Goal: Task Accomplishment & Management: Complete application form

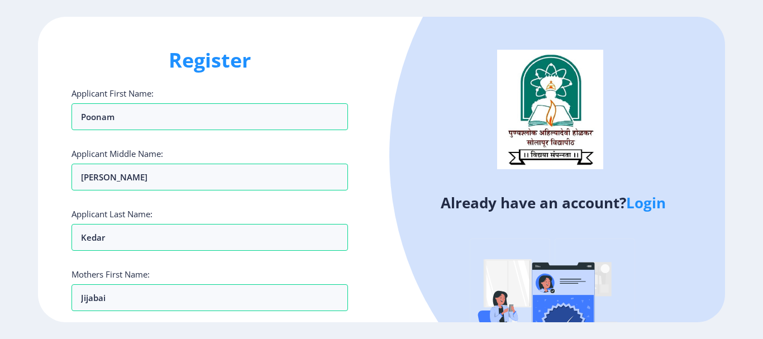
select select
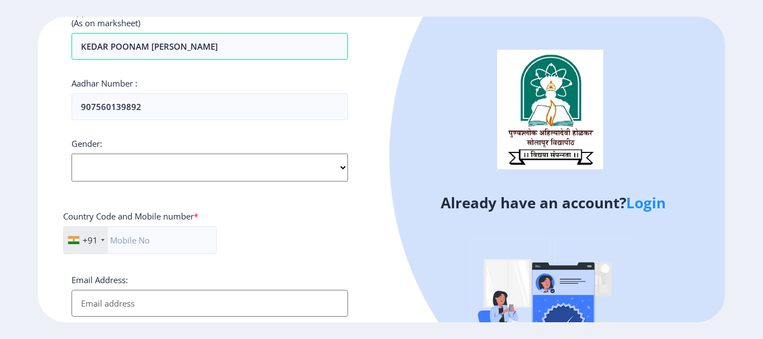
scroll to position [473, 0]
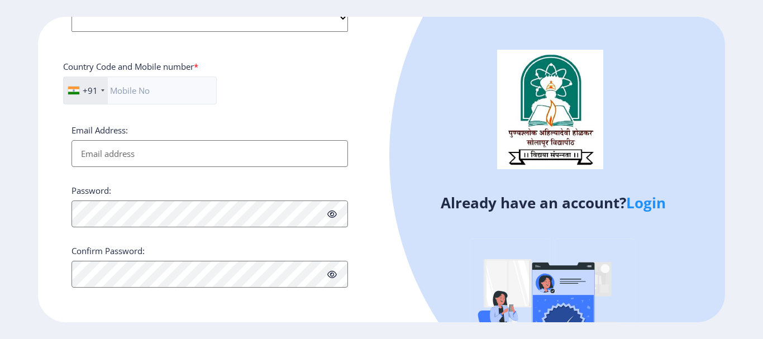
type input "907560139892"
click at [108, 156] on input "Email Address:" at bounding box center [210, 153] width 277 height 27
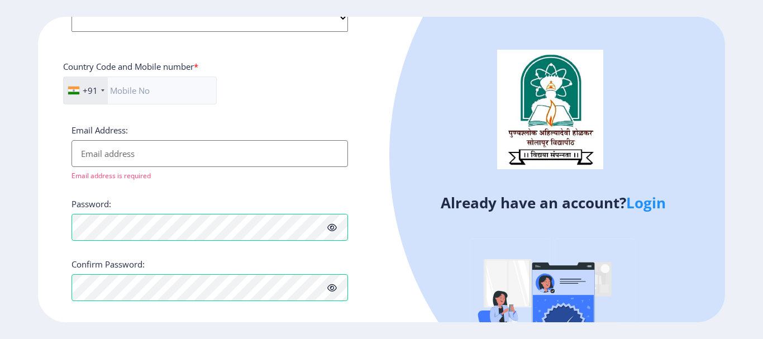
click at [128, 147] on input "Email Address:" at bounding box center [210, 153] width 277 height 27
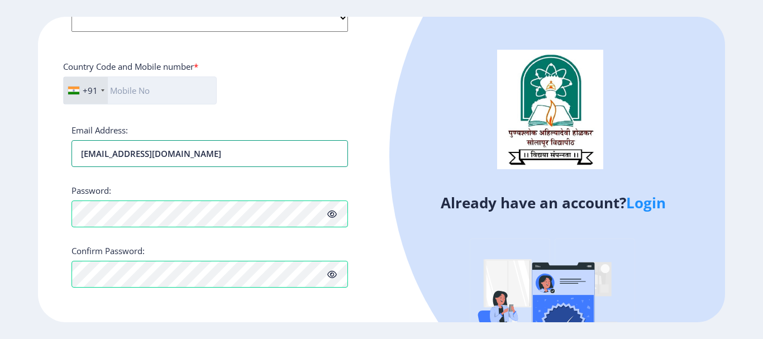
type input "[EMAIL_ADDRESS][DOMAIN_NAME]"
click at [126, 96] on input "text" at bounding box center [140, 91] width 154 height 28
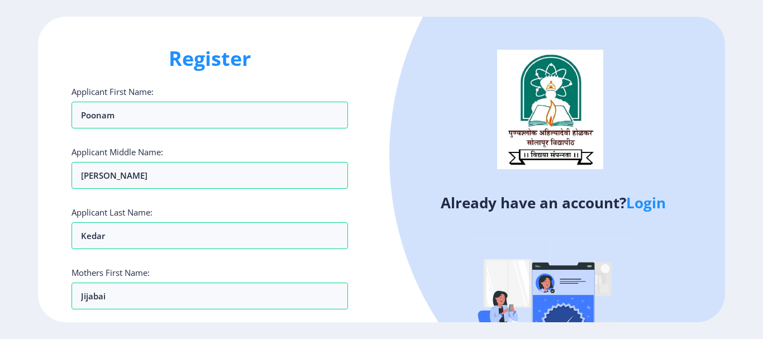
scroll to position [0, 0]
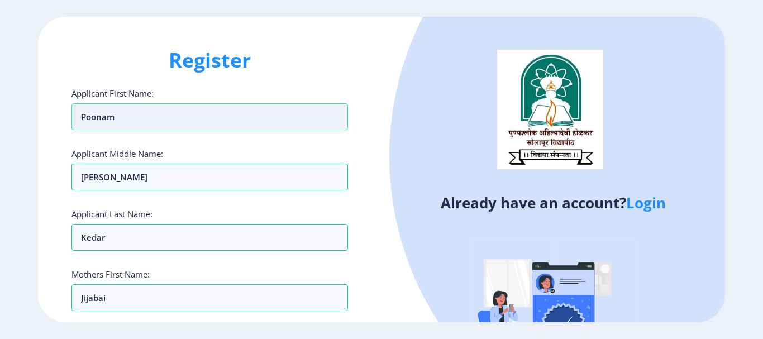
click at [225, 116] on input "Poonam" at bounding box center [210, 116] width 277 height 27
type input "P"
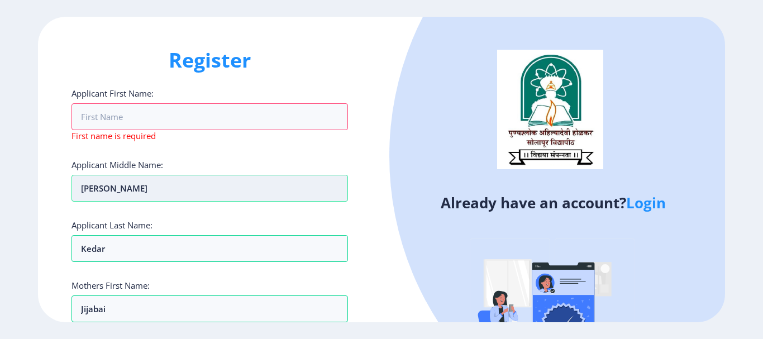
click at [152, 191] on input "Udhav" at bounding box center [210, 188] width 277 height 27
type input "U"
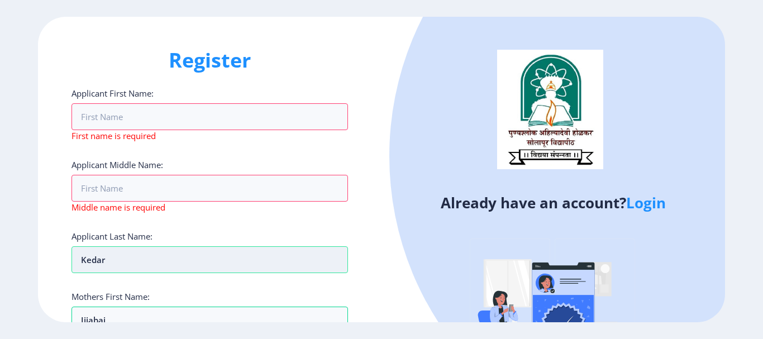
click at [123, 253] on input "Kedar" at bounding box center [210, 259] width 277 height 27
type input "K"
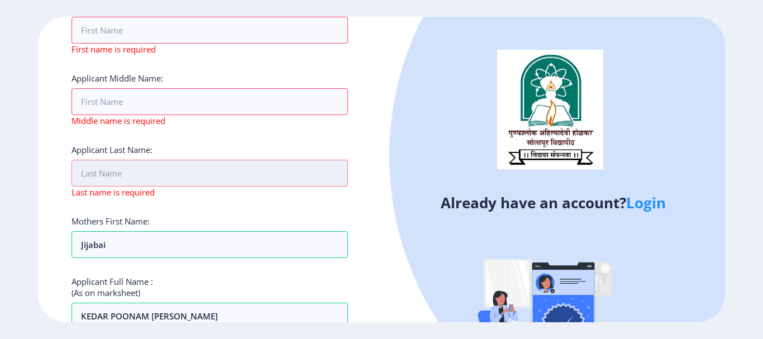
scroll to position [168, 0]
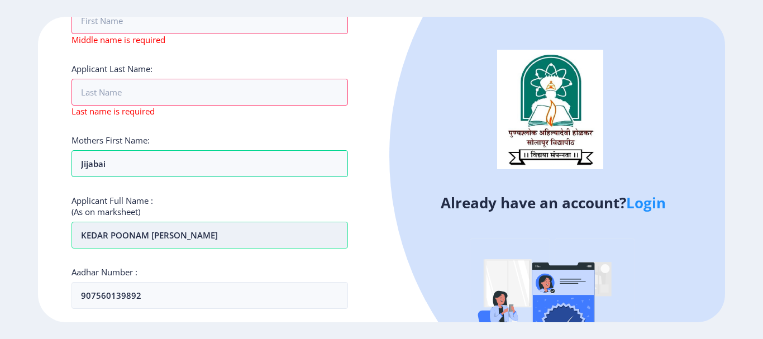
click at [184, 239] on input "kEDAR pOONAM UDHAV" at bounding box center [210, 235] width 277 height 27
type input "k"
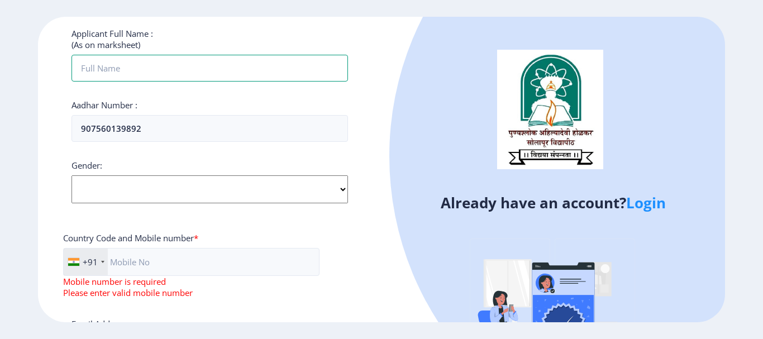
scroll to position [335, 0]
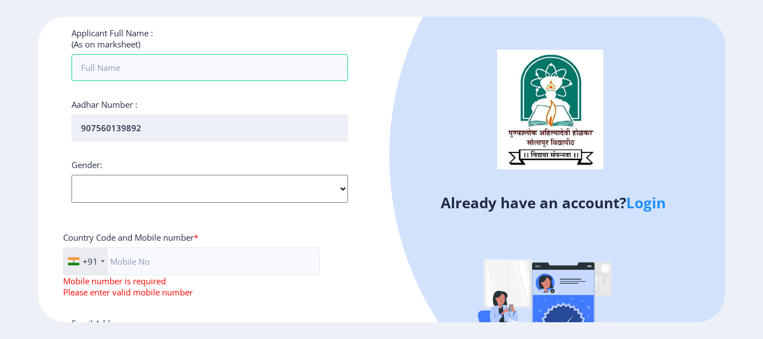
click at [160, 127] on input "907560139892" at bounding box center [210, 128] width 277 height 27
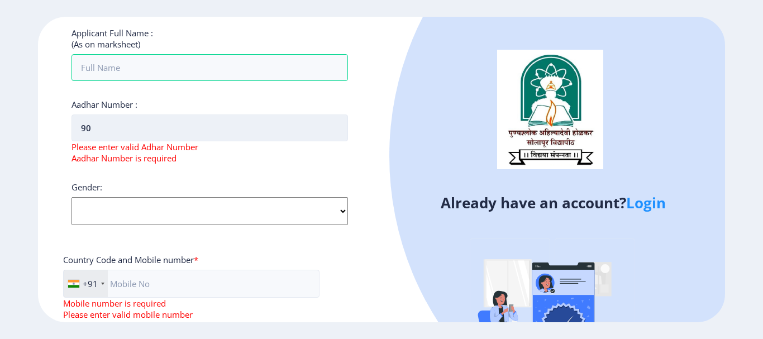
type input "9"
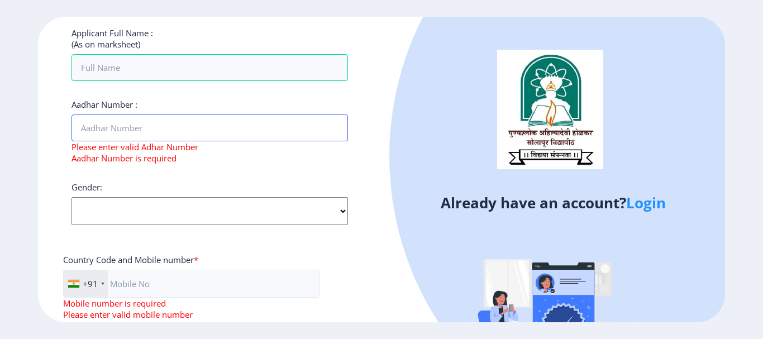
scroll to position [503, 0]
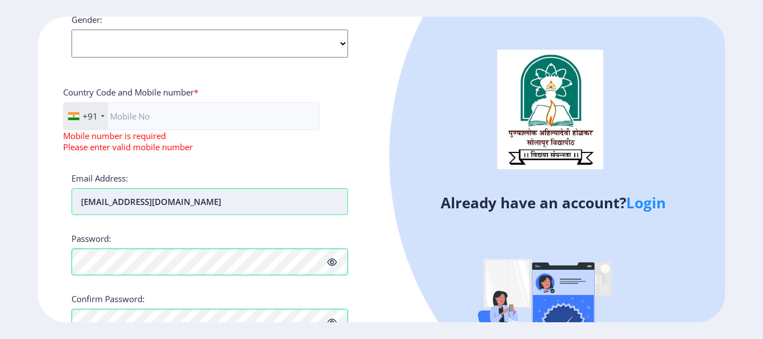
click at [203, 213] on input "lahuopawar@gmail.com" at bounding box center [210, 201] width 277 height 27
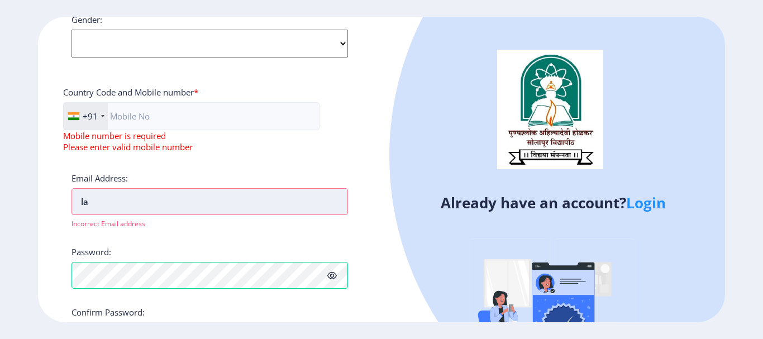
type input "l"
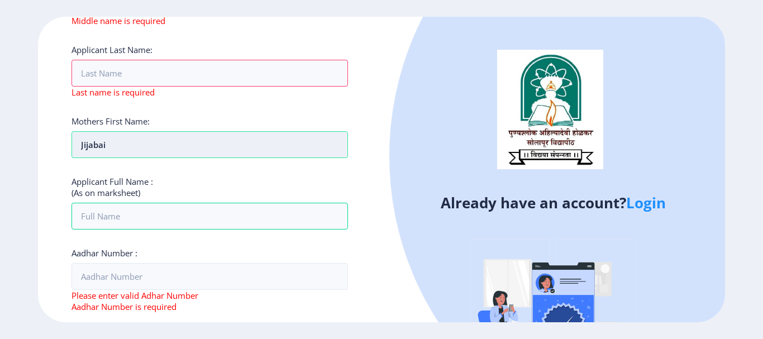
scroll to position [168, 0]
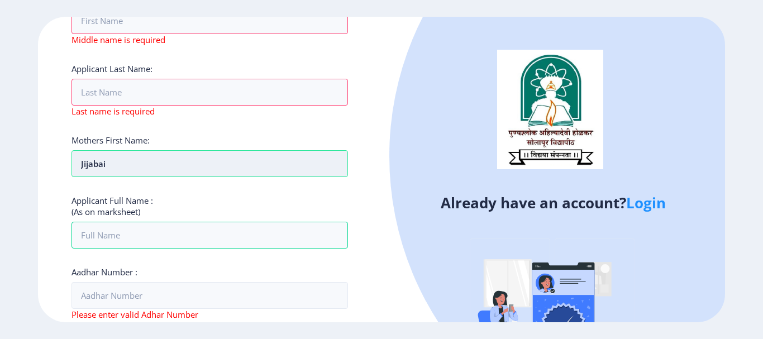
click at [129, 169] on input "Jijabai" at bounding box center [210, 163] width 277 height 27
type input "J"
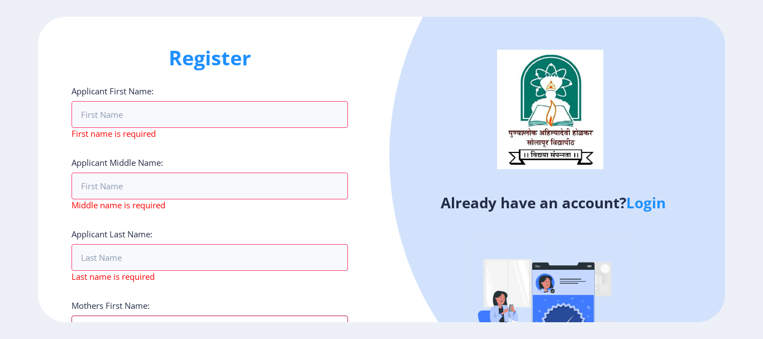
scroll to position [0, 0]
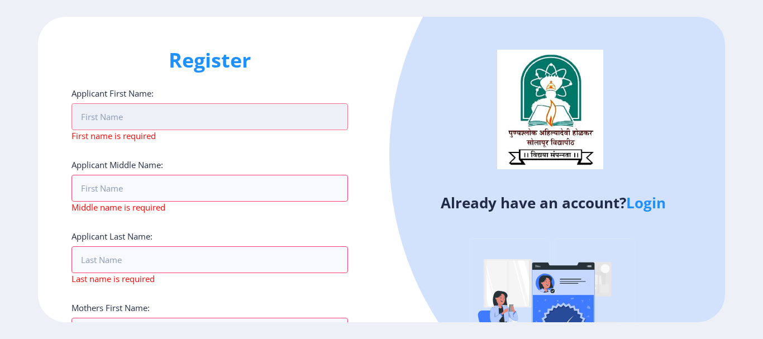
click at [167, 121] on input "Applicant First Name:" at bounding box center [210, 116] width 277 height 27
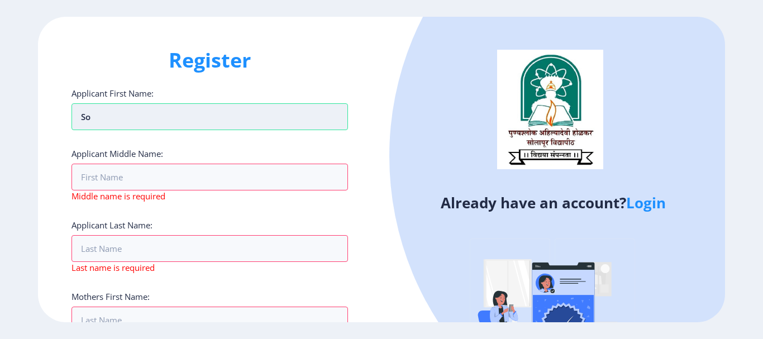
type input "S"
type input "[PERSON_NAME]"
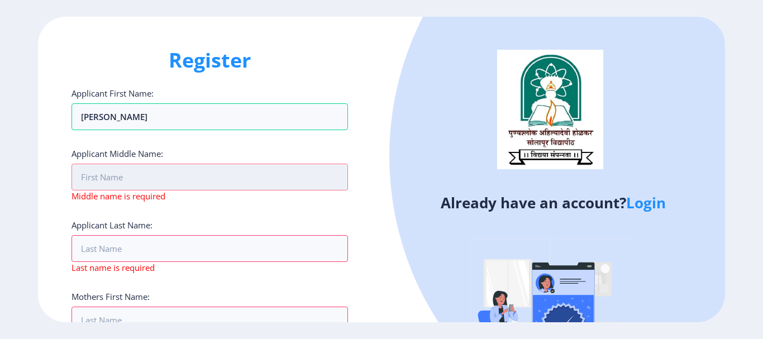
click at [158, 178] on input "Applicant First Name:" at bounding box center [210, 177] width 277 height 27
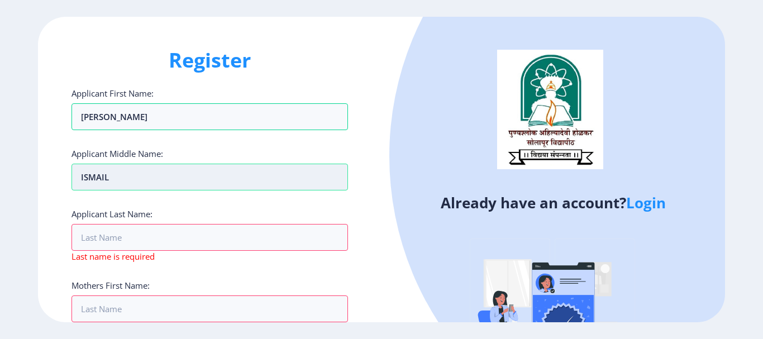
type input "iSMAIL"
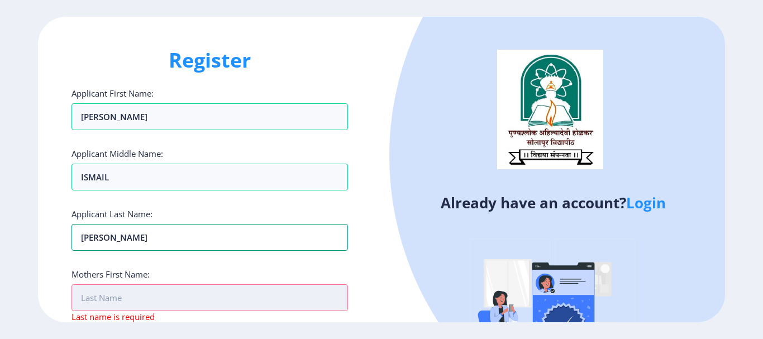
type input "[PERSON_NAME]"
click at [150, 301] on input "Applicant First Name:" at bounding box center [210, 297] width 277 height 27
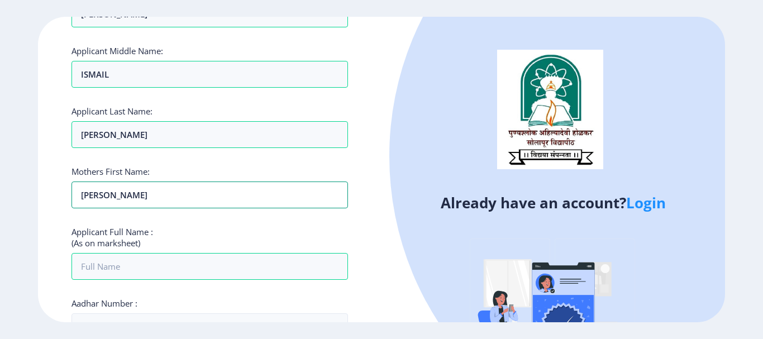
scroll to position [112, 0]
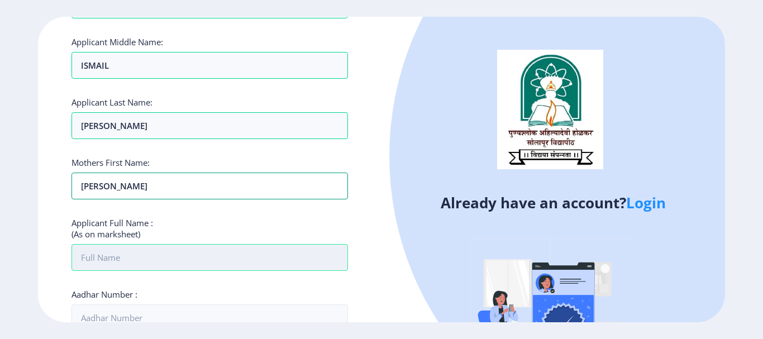
type input "SURAIYA"
click at [146, 18] on input "Applicant First Name:" at bounding box center [210, 5] width 277 height 27
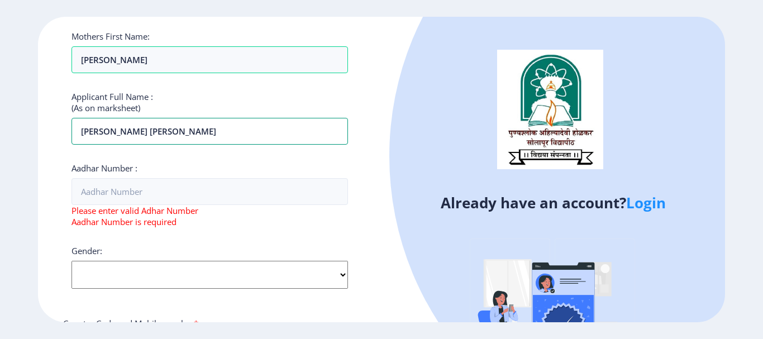
scroll to position [279, 0]
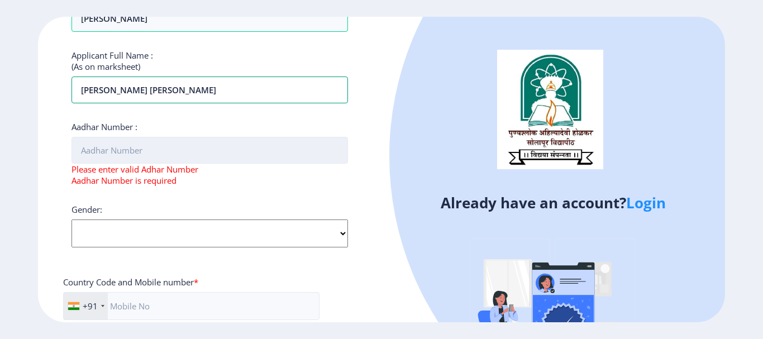
type input "[PERSON_NAME] [PERSON_NAME]"
click at [128, 155] on input "Aadhar Number :" at bounding box center [210, 150] width 277 height 27
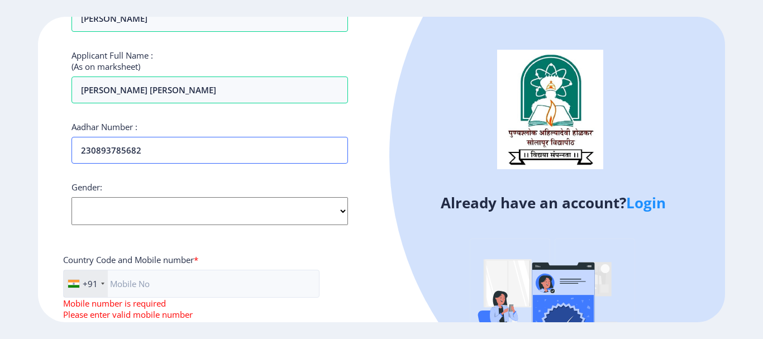
type input "230893785682"
click at [112, 221] on select "Select Gender Male Female Other" at bounding box center [210, 211] width 277 height 28
select select "[DEMOGRAPHIC_DATA]"
click at [72, 197] on select "Select Gender Male Female Other" at bounding box center [210, 211] width 277 height 28
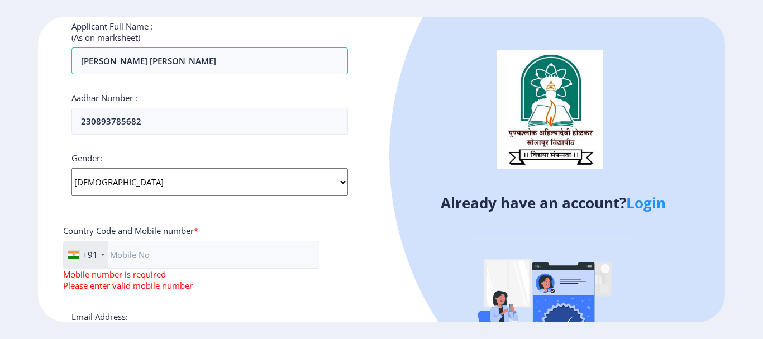
scroll to position [335, 0]
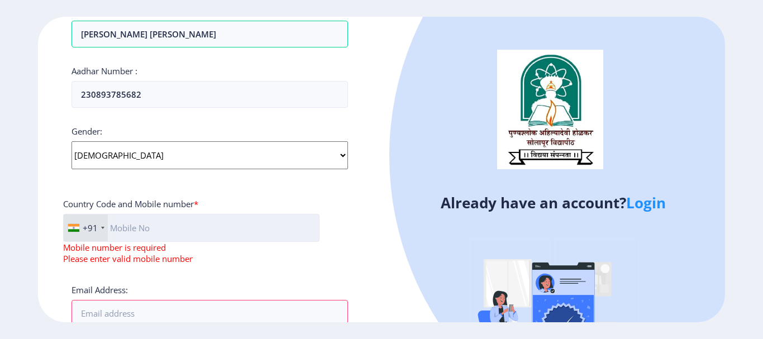
click at [129, 231] on input "text" at bounding box center [191, 228] width 257 height 28
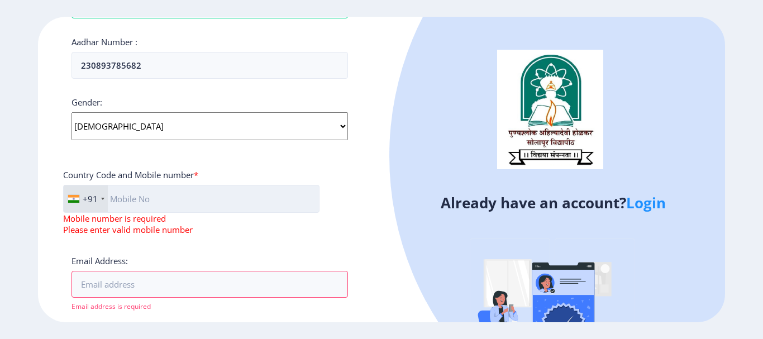
scroll to position [391, 0]
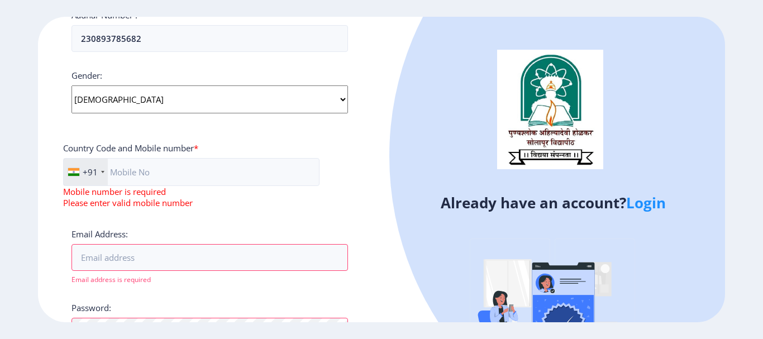
click at [652, 201] on link "Login" at bounding box center [647, 203] width 40 height 20
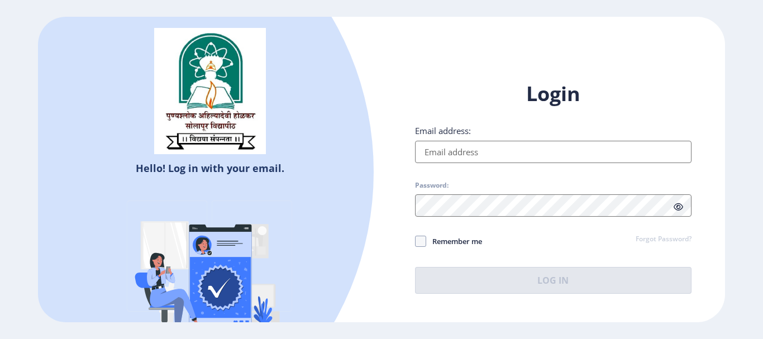
click at [543, 153] on input "Email address:" at bounding box center [553, 152] width 277 height 22
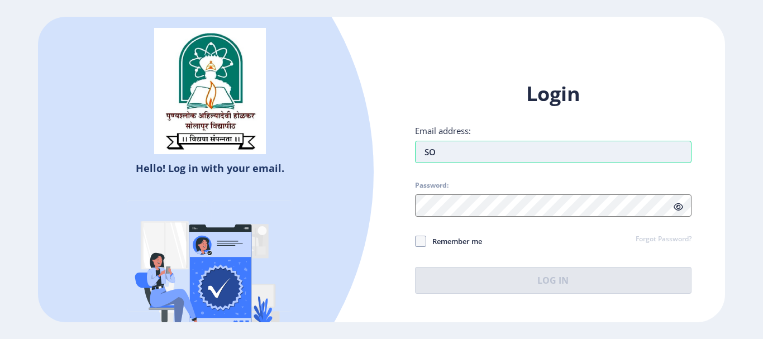
type input "S"
type input "[EMAIL_ADDRESS][DOMAIN_NAME]"
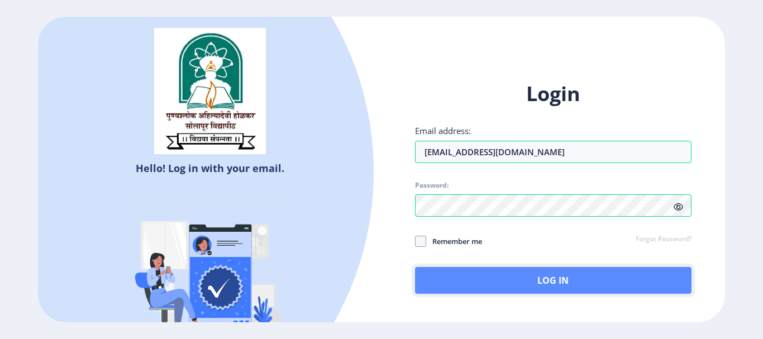
click at [563, 283] on button "Log In" at bounding box center [553, 280] width 277 height 27
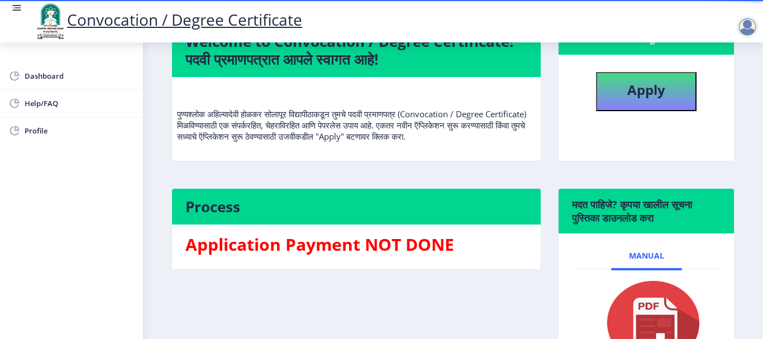
scroll to position [112, 0]
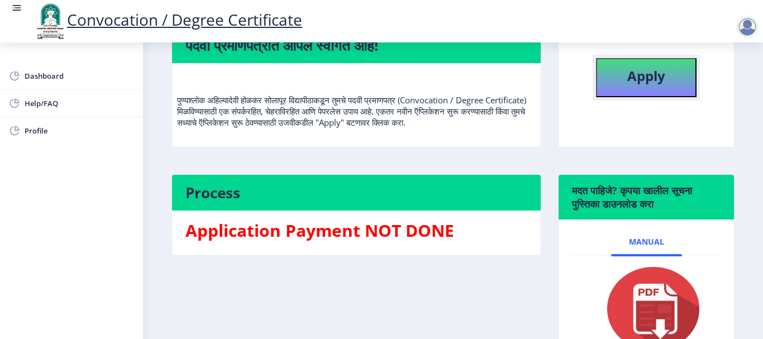
click at [640, 80] on b "Apply" at bounding box center [647, 76] width 38 height 18
select select
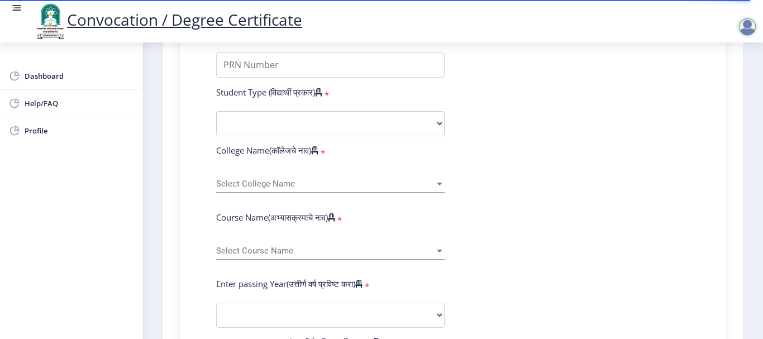
scroll to position [192, 0]
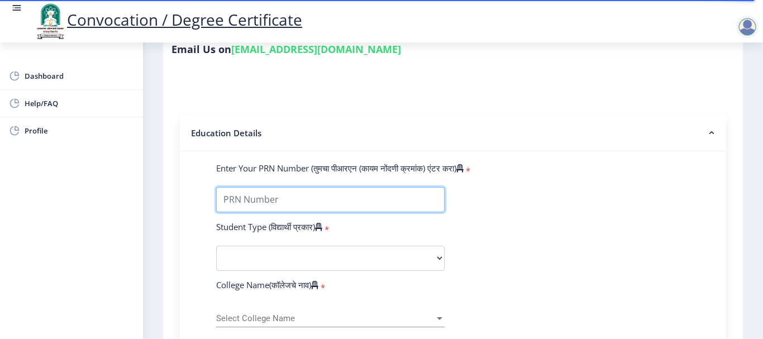
click at [302, 196] on input "Enter Your PRN Number (तुमचा पीआरएन (कायम नोंदणी क्रमांक) एंटर करा)" at bounding box center [330, 199] width 229 height 25
type input "2011032500239244"
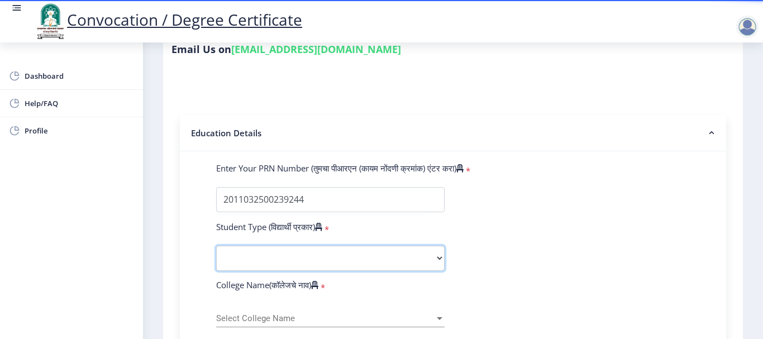
click at [373, 264] on select "Select Student Type Regular External" at bounding box center [330, 258] width 229 height 25
select select "Regular"
click at [216, 246] on select "Select Student Type Regular External" at bounding box center [330, 258] width 229 height 25
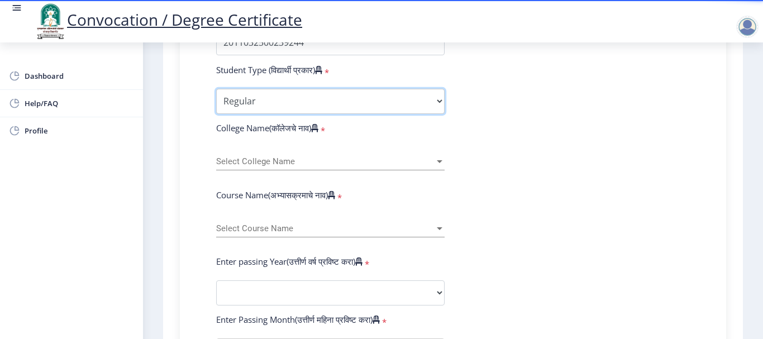
scroll to position [360, 0]
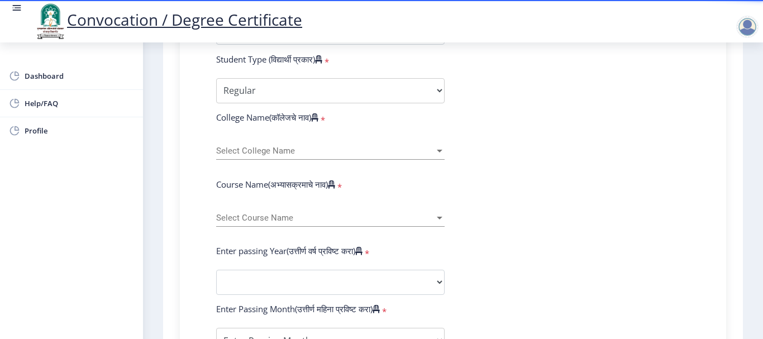
click at [297, 147] on span "Select College Name" at bounding box center [325, 151] width 219 height 10
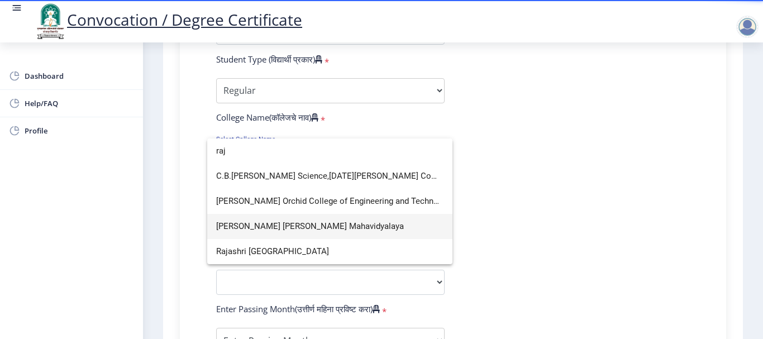
scroll to position [0, 0]
type input "raj"
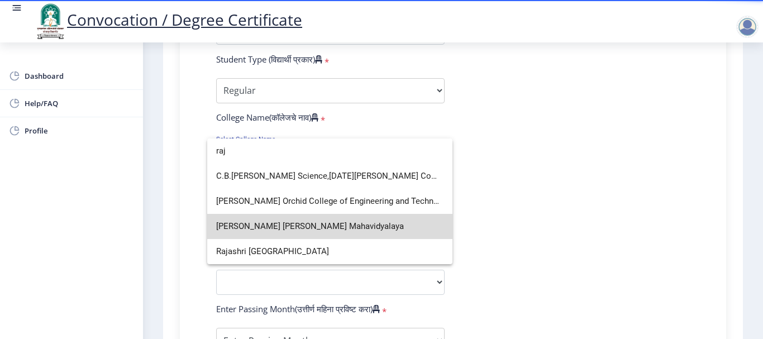
click at [303, 226] on span "Rajaram Bhosale Shikshanshastra Mahavidyalaya" at bounding box center [329, 226] width 227 height 25
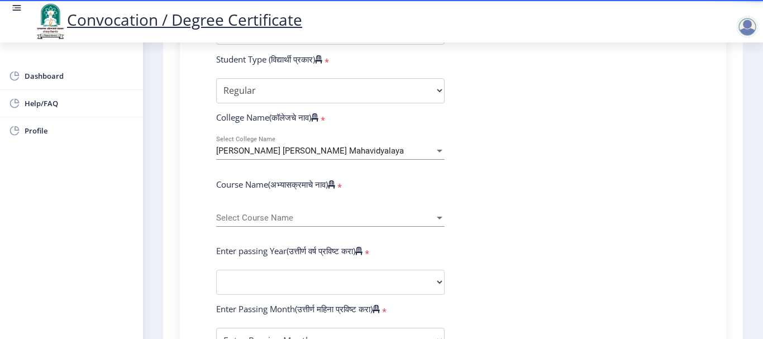
click at [377, 221] on span "Select Course Name" at bounding box center [325, 218] width 219 height 10
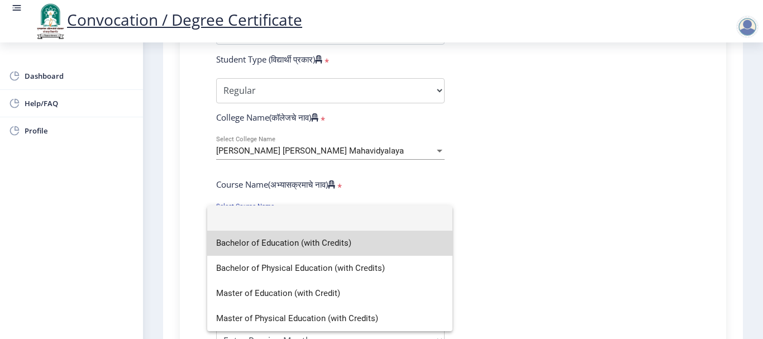
click at [276, 246] on span "Bachelor of Education (with Credits)" at bounding box center [329, 243] width 227 height 25
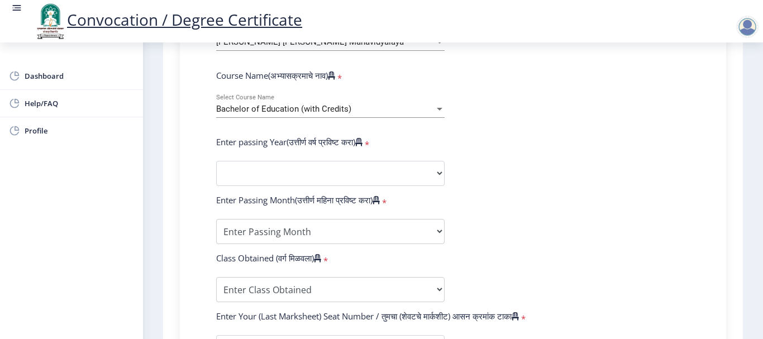
scroll to position [472, 0]
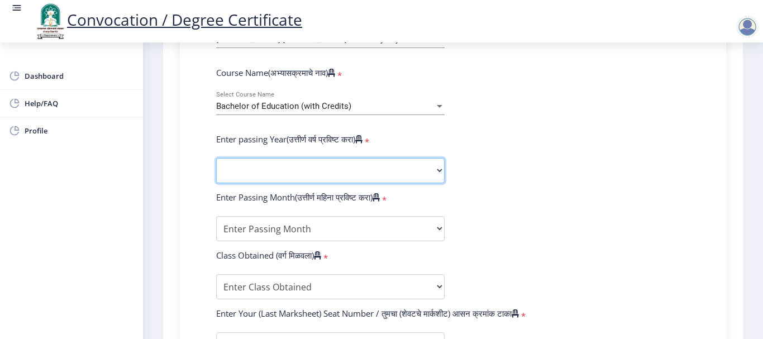
click at [298, 173] on select "2025 2024 2023 2022 2021 2020 2019 2018 2017 2016 2015 2014 2013 2012 2011 2010…" at bounding box center [330, 170] width 229 height 25
select select "2013"
click at [216, 158] on select "2025 2024 2023 2022 2021 2020 2019 2018 2017 2016 2015 2014 2013 2012 2011 2010…" at bounding box center [330, 170] width 229 height 25
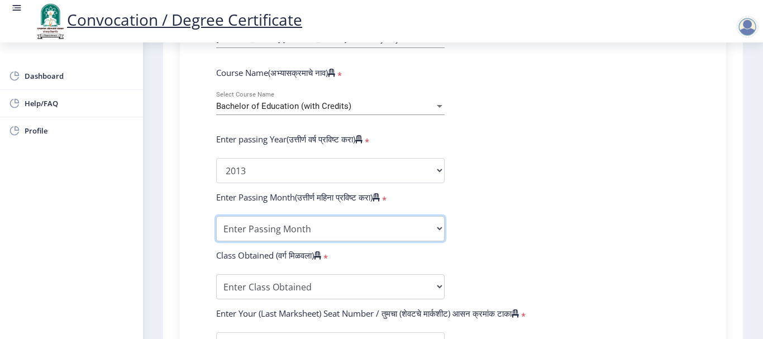
click at [302, 226] on select "Enter Passing Month March April May October November December" at bounding box center [330, 228] width 229 height 25
select select "October"
click at [216, 216] on select "Enter Passing Month March April May October November December" at bounding box center [330, 228] width 229 height 25
click at [341, 239] on select "Enter Passing Month March April May October November December" at bounding box center [330, 228] width 229 height 25
click at [216, 216] on select "Enter Passing Month March April May October November December" at bounding box center [330, 228] width 229 height 25
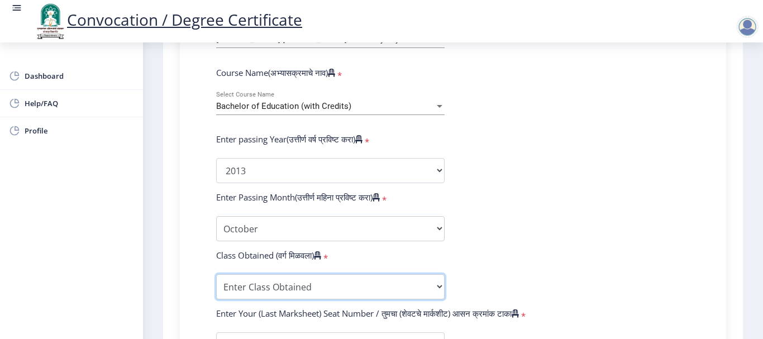
click at [312, 288] on select "Enter Class Obtained FIRST CLASS WITH DISTINCTION FIRST CLASS HIGHER SECOND CLA…" at bounding box center [330, 286] width 229 height 25
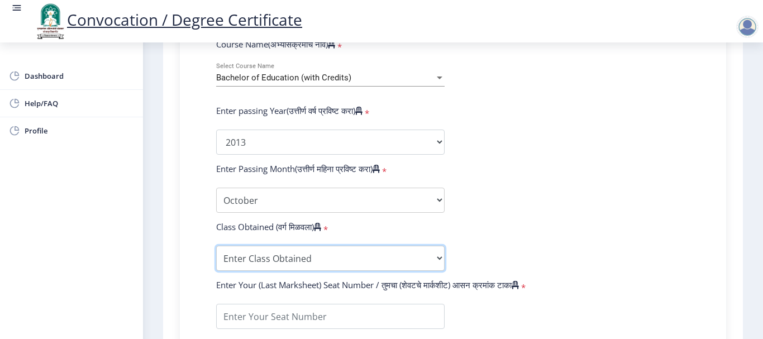
scroll to position [528, 0]
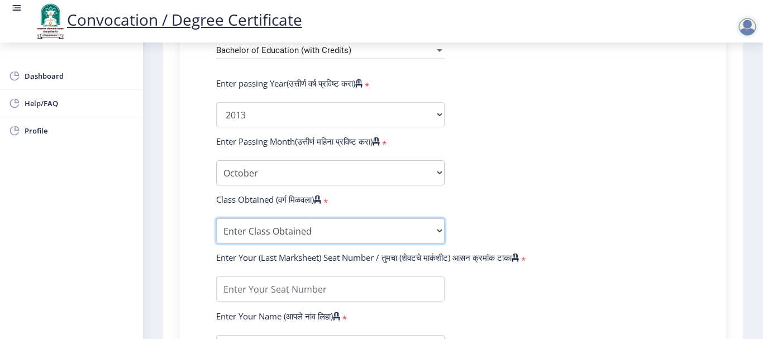
click at [395, 233] on select "Enter Class Obtained FIRST CLASS WITH DISTINCTION FIRST CLASS HIGHER SECOND CLA…" at bounding box center [330, 231] width 229 height 25
click at [610, 149] on form "Enter Your PRN Number (तुमचा पीआरएन (कायम नोंदणी क्रमांक) एंटर करा) * Student T…" at bounding box center [453, 123] width 491 height 592
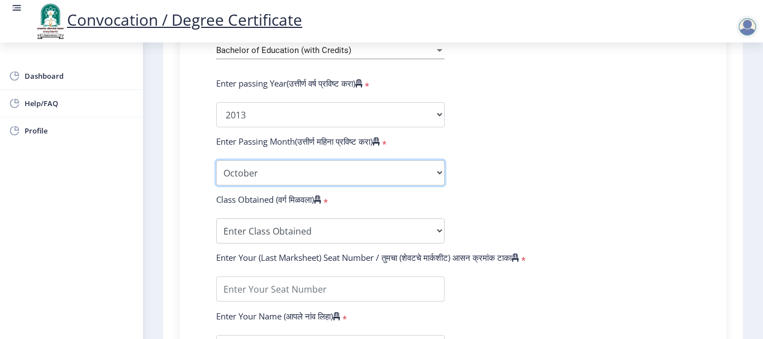
click at [388, 174] on select "Enter Passing Month March April May October November December" at bounding box center [330, 172] width 229 height 25
click at [477, 189] on form "Enter Your PRN Number (तुमचा पीआरएन (कायम नोंदणी क्रमांक) एंटर करा) * Student T…" at bounding box center [453, 123] width 491 height 592
click at [400, 181] on select "Enter Passing Month March April May October November December" at bounding box center [330, 172] width 229 height 25
click at [216, 160] on select "Enter Passing Month March April May October November December" at bounding box center [330, 172] width 229 height 25
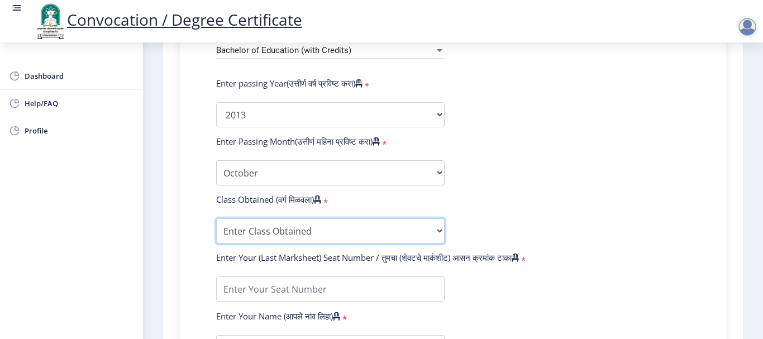
click at [311, 229] on select "Enter Class Obtained FIRST CLASS WITH DISTINCTION FIRST CLASS HIGHER SECOND CLA…" at bounding box center [330, 231] width 229 height 25
select select "Grade A"
click at [216, 219] on select "Enter Class Obtained FIRST CLASS WITH DISTINCTION FIRST CLASS HIGHER SECOND CLA…" at bounding box center [330, 231] width 229 height 25
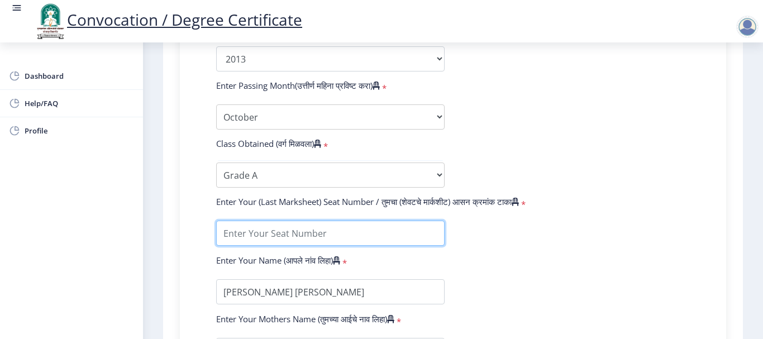
click at [307, 232] on input "textarea" at bounding box center [330, 233] width 229 height 25
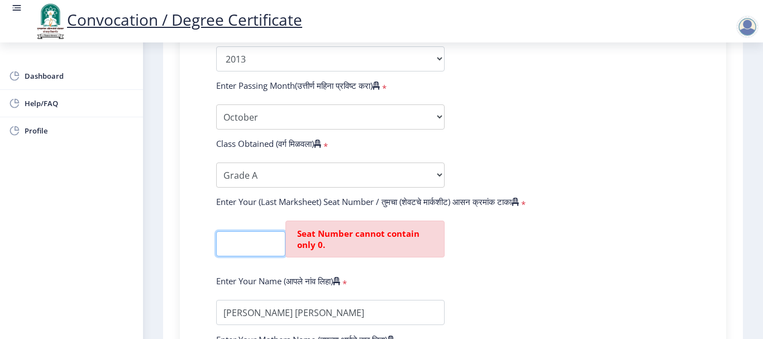
scroll to position [0, 10]
click at [252, 244] on input "textarea" at bounding box center [250, 243] width 69 height 25
click at [558, 287] on form "Enter Your PRN Number (तुमचा पीआरएन (कायम नोंदणी क्रमांक) एंटर करा) * Student T…" at bounding box center [453, 77] width 491 height 613
click at [534, 244] on form "Enter Your PRN Number (तुमचा पीआरएन (कायम नोंदणी क्रमांक) एंटर करा) * Student T…" at bounding box center [453, 77] width 491 height 613
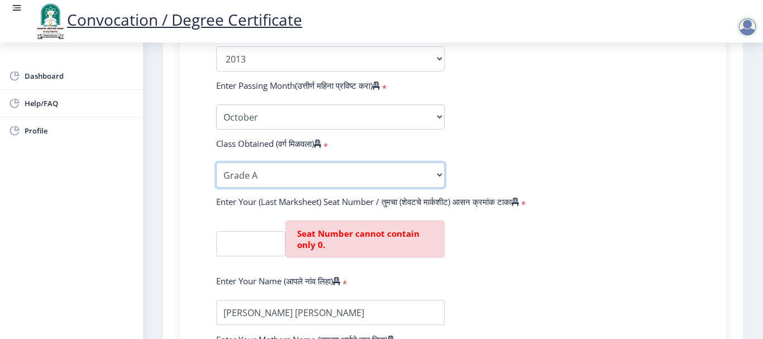
click at [359, 173] on select "Enter Class Obtained FIRST CLASS WITH DISTINCTION FIRST CLASS HIGHER SECOND CLA…" at bounding box center [330, 175] width 229 height 25
click at [525, 260] on form "Enter Your PRN Number (तुमचा पीआरएन (कायम नोंदणी क्रमांक) एंटर करा) * Student T…" at bounding box center [453, 77] width 491 height 613
click at [344, 241] on div "Seat Number cannot contain only 0." at bounding box center [365, 239] width 159 height 37
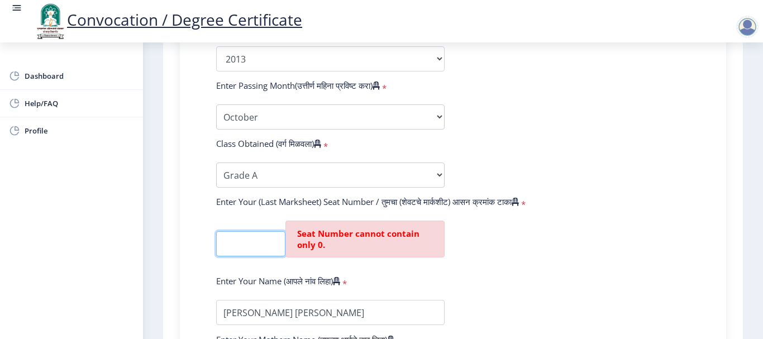
click at [230, 244] on input "textarea" at bounding box center [250, 243] width 69 height 25
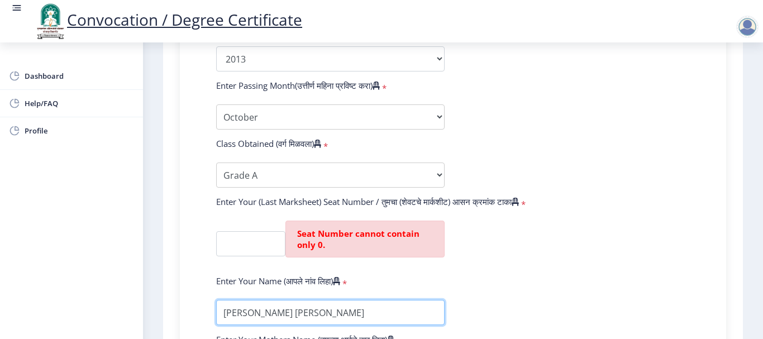
click at [272, 317] on input "textarea" at bounding box center [330, 312] width 229 height 25
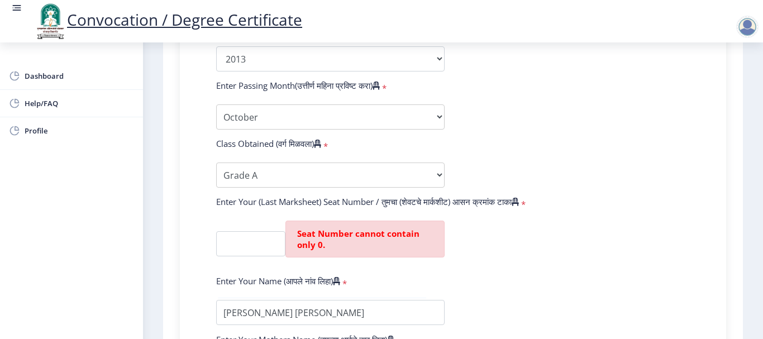
click at [435, 276] on div "Enter Your Name (आपले नांव लिहा) *" at bounding box center [330, 284] width 245 height 16
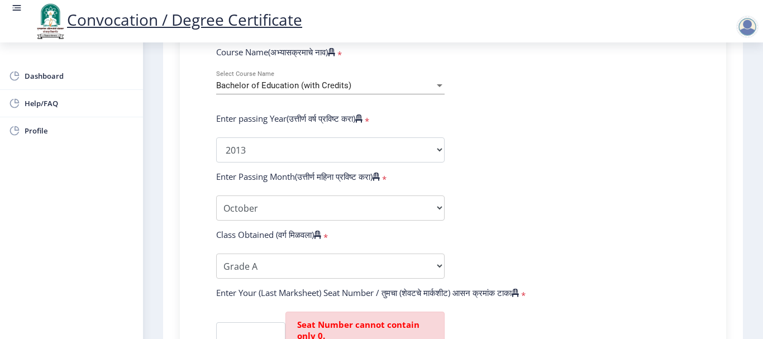
scroll to position [716, 0]
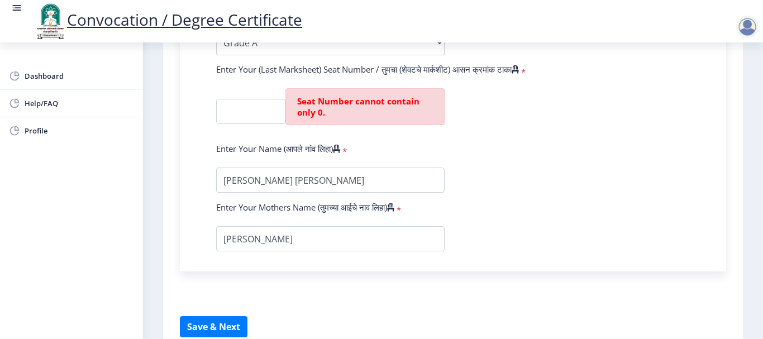
click at [410, 111] on div "Seat Number cannot contain only 0." at bounding box center [365, 106] width 159 height 37
drag, startPoint x: 389, startPoint y: 101, endPoint x: 370, endPoint y: 118, distance: 25.3
click at [368, 116] on div "Seat Number cannot contain only 0." at bounding box center [365, 106] width 159 height 37
click at [229, 112] on input "textarea" at bounding box center [250, 111] width 69 height 25
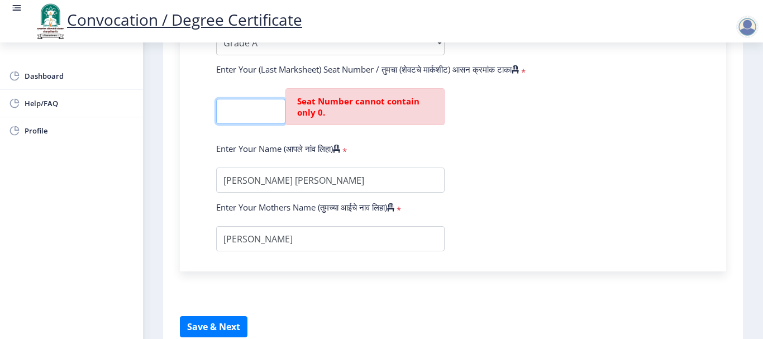
click at [249, 116] on input "textarea" at bounding box center [250, 111] width 69 height 25
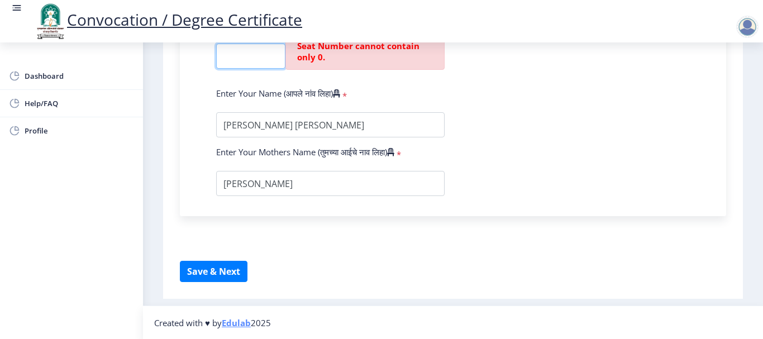
scroll to position [772, 0]
type input "000000"
click at [227, 272] on button "Save & Next" at bounding box center [214, 270] width 68 height 21
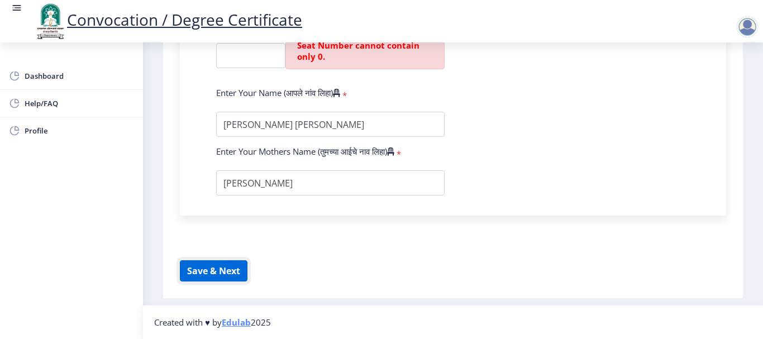
click at [203, 274] on button "Save & Next" at bounding box center [214, 270] width 68 height 21
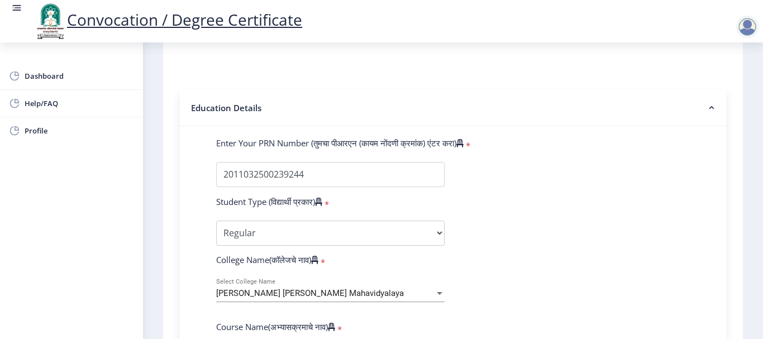
scroll to position [157, 0]
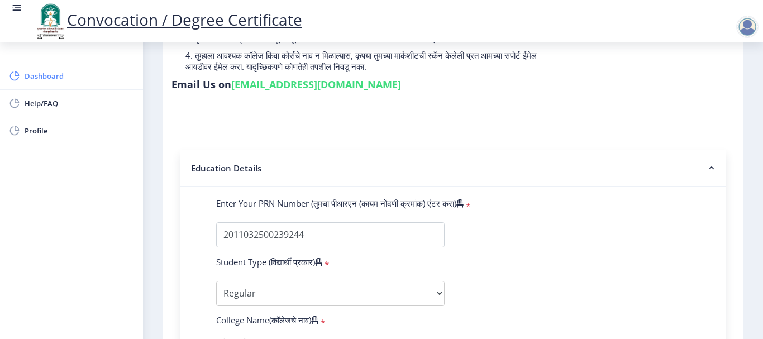
click at [53, 79] on span "Dashboard" at bounding box center [80, 75] width 110 height 13
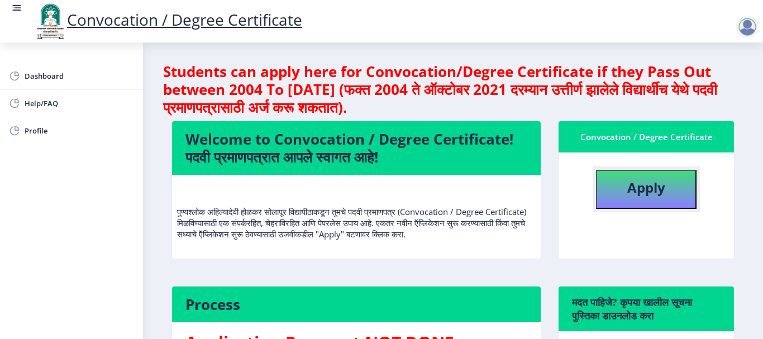
click at [613, 192] on button "Apply" at bounding box center [646, 189] width 101 height 39
select select
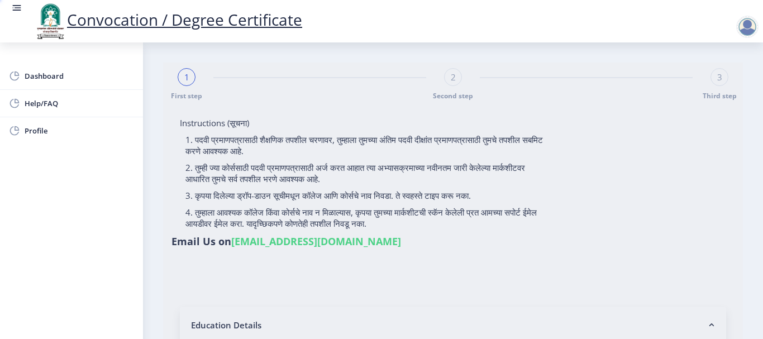
type input "[PERSON_NAME] [PERSON_NAME]"
type input "SURAIYA"
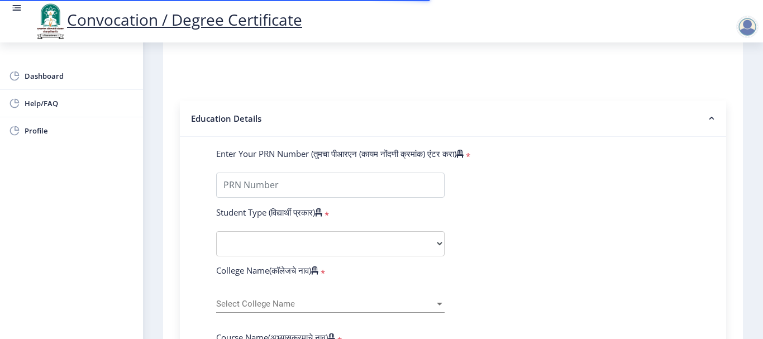
scroll to position [224, 0]
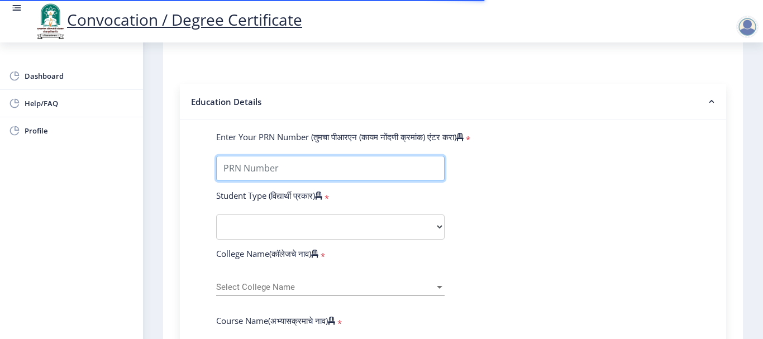
click at [258, 173] on input "Enter Your PRN Number (तुमचा पीआरएन (कायम नोंदणी क्रमांक) एंटर करा)" at bounding box center [330, 168] width 229 height 25
type input "2011032500239244"
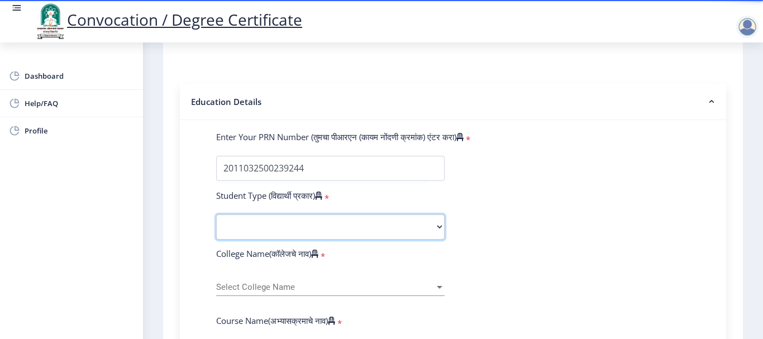
click at [314, 231] on select "Select Student Type Regular External" at bounding box center [330, 227] width 229 height 25
select select "Regular"
click at [216, 215] on select "Select Student Type Regular External" at bounding box center [330, 227] width 229 height 25
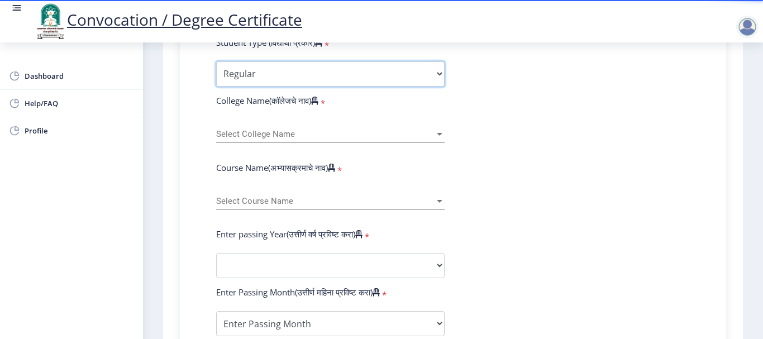
scroll to position [391, 0]
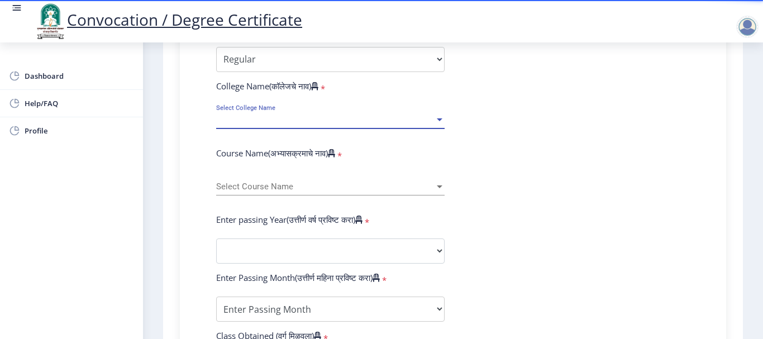
click at [290, 123] on span "Select College Name" at bounding box center [325, 120] width 219 height 10
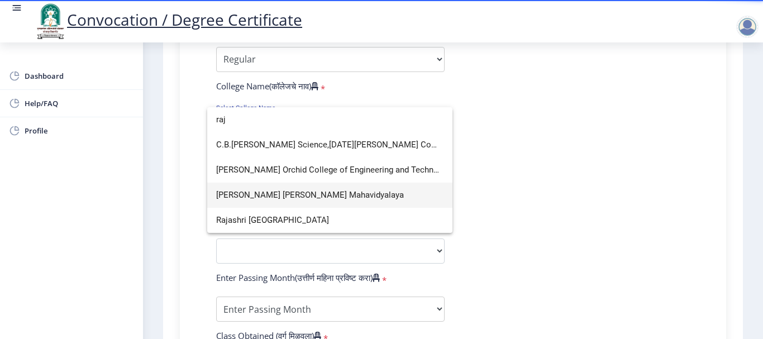
scroll to position [0, 0]
type input "raj"
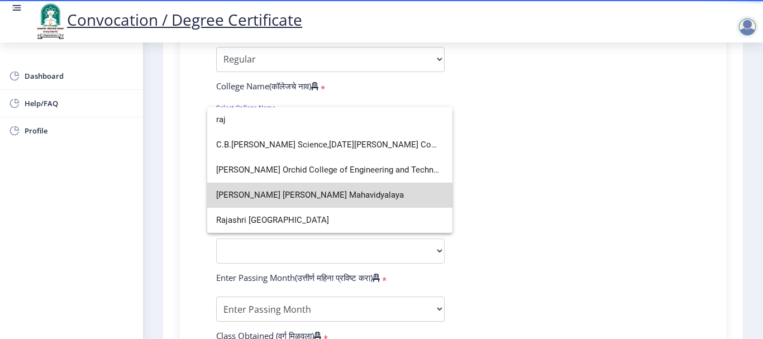
click at [297, 198] on span "Rajaram Bhosale Shikshanshastra Mahavidyalaya" at bounding box center [329, 195] width 227 height 25
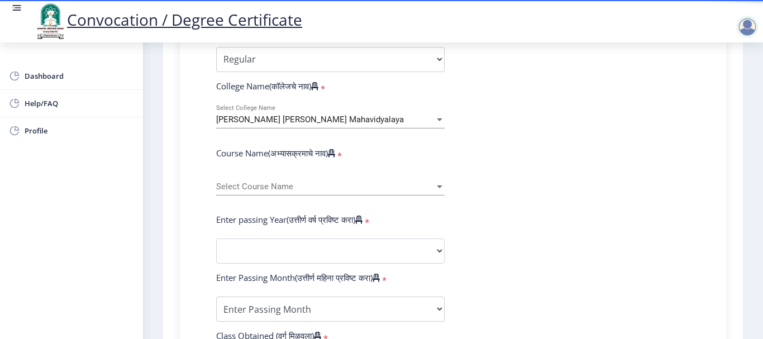
click at [289, 192] on div "Select Course Name Select Course Name" at bounding box center [330, 183] width 229 height 23
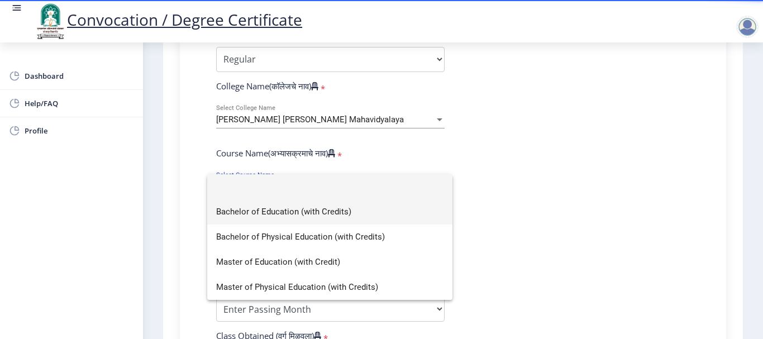
click at [281, 214] on span "Bachelor of Education (with Credits)" at bounding box center [329, 212] width 227 height 25
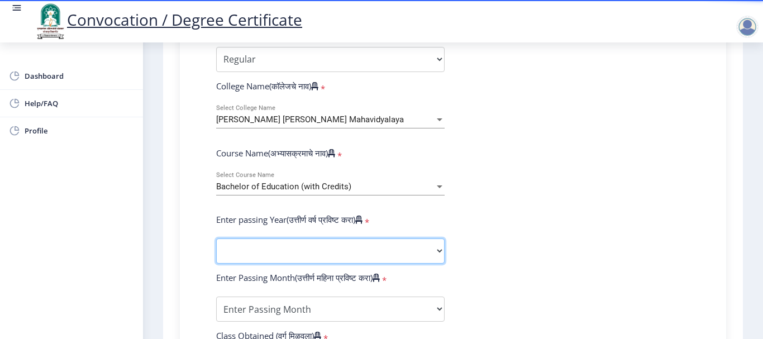
click at [291, 252] on select "2025 2024 2023 2022 2021 2020 2019 2018 2017 2016 2015 2014 2013 2012 2011 2010…" at bounding box center [330, 251] width 229 height 25
select select "2013"
click at [216, 239] on select "2025 2024 2023 2022 2021 2020 2019 2018 2017 2016 2015 2014 2013 2012 2011 2010…" at bounding box center [330, 251] width 229 height 25
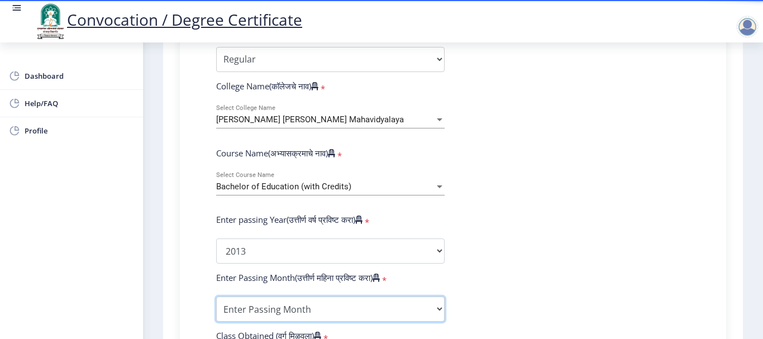
click at [338, 314] on select "Enter Passing Month March April May October November December" at bounding box center [330, 309] width 229 height 25
select select "October"
click at [216, 297] on select "Enter Passing Month March April May October November December" at bounding box center [330, 309] width 229 height 25
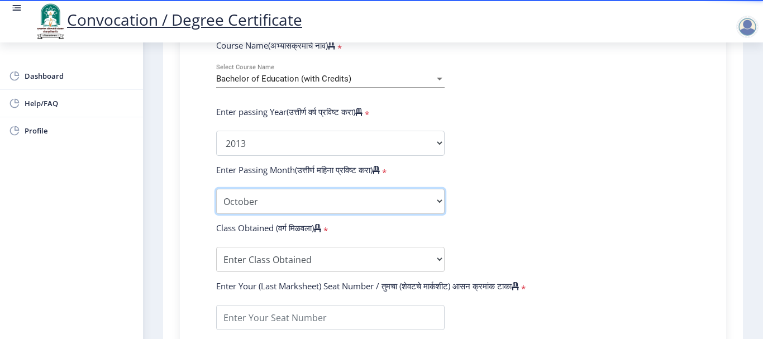
scroll to position [503, 0]
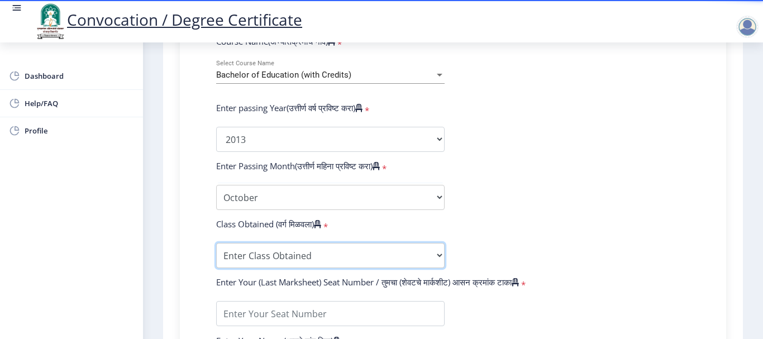
click at [288, 254] on select "Enter Class Obtained FIRST CLASS WITH DISTINCTION FIRST CLASS HIGHER SECOND CLA…" at bounding box center [330, 255] width 229 height 25
select select "FIRST CLASS"
click at [216, 243] on select "Enter Class Obtained FIRST CLASS WITH DISTINCTION FIRST CLASS HIGHER SECOND CLA…" at bounding box center [330, 255] width 229 height 25
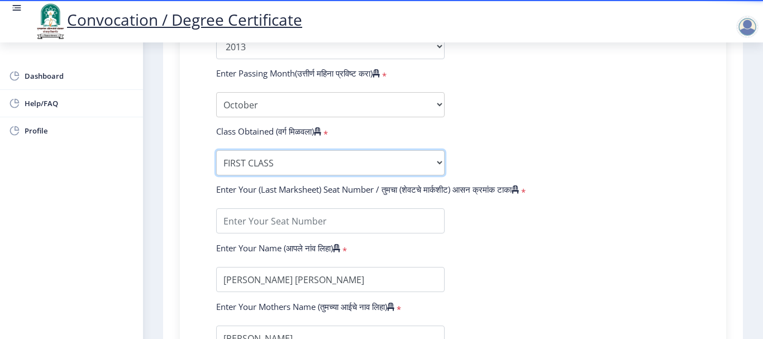
scroll to position [615, 0]
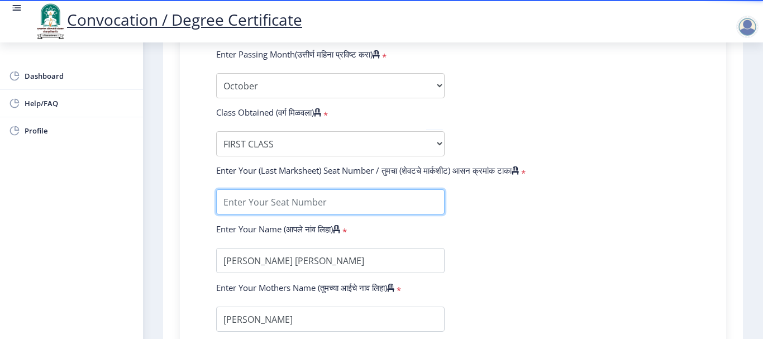
click at [376, 212] on input "textarea" at bounding box center [330, 201] width 229 height 25
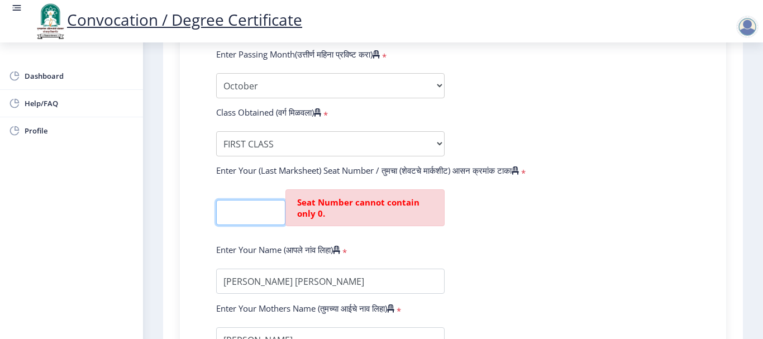
scroll to position [391, 0]
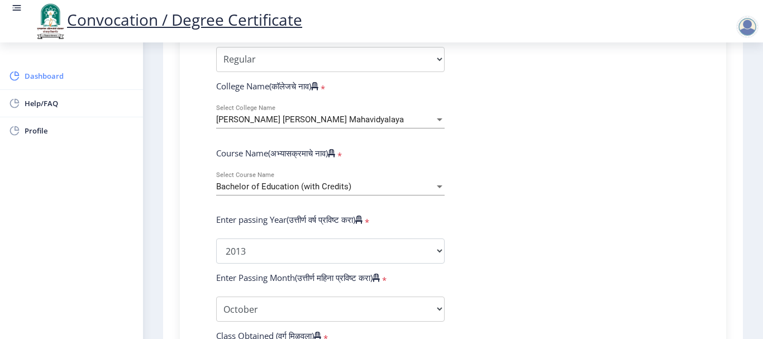
type input "0000"
click at [65, 78] on span "Dashboard" at bounding box center [80, 75] width 110 height 13
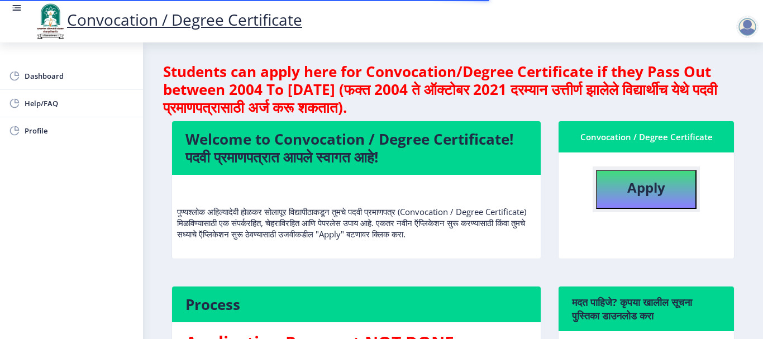
click at [642, 197] on button "Apply" at bounding box center [646, 189] width 101 height 39
select select
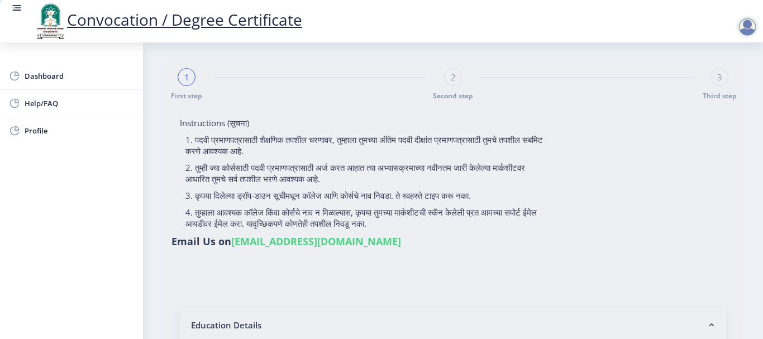
type input "[PERSON_NAME] [PERSON_NAME]"
type input "SURAIYA"
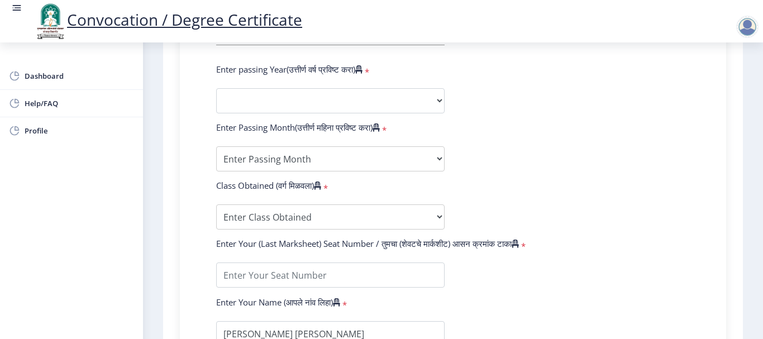
scroll to position [559, 0]
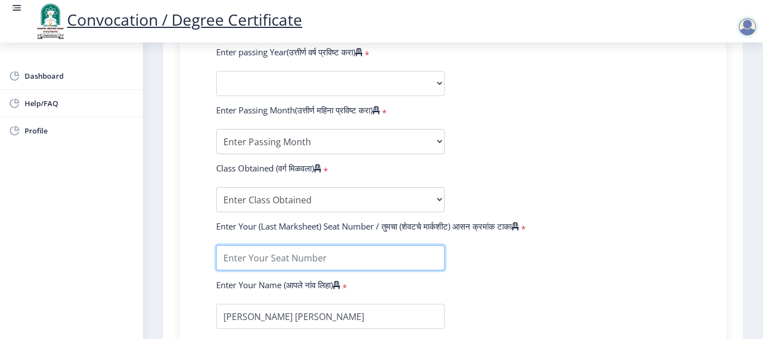
click at [321, 256] on input "textarea" at bounding box center [330, 257] width 229 height 25
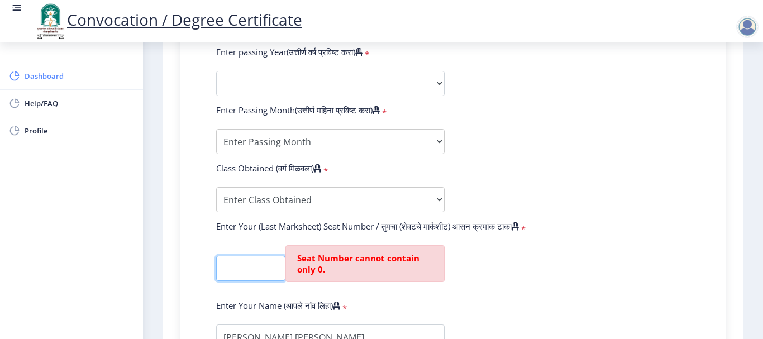
type input "0"
click at [54, 73] on span "Dashboard" at bounding box center [80, 75] width 110 height 13
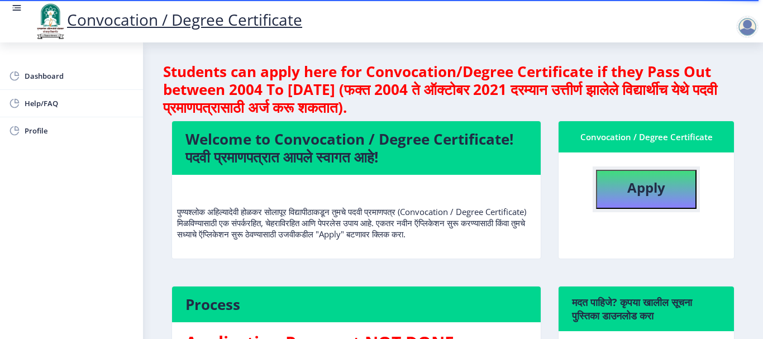
click at [636, 190] on b "Apply" at bounding box center [647, 187] width 38 height 18
select select
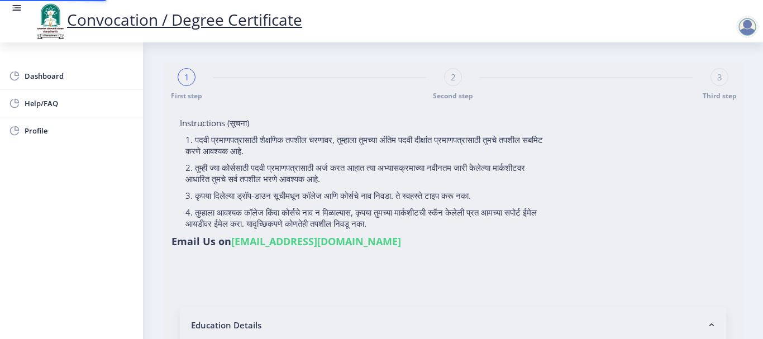
type input "[PERSON_NAME] [PERSON_NAME]"
type input "SURAIYA"
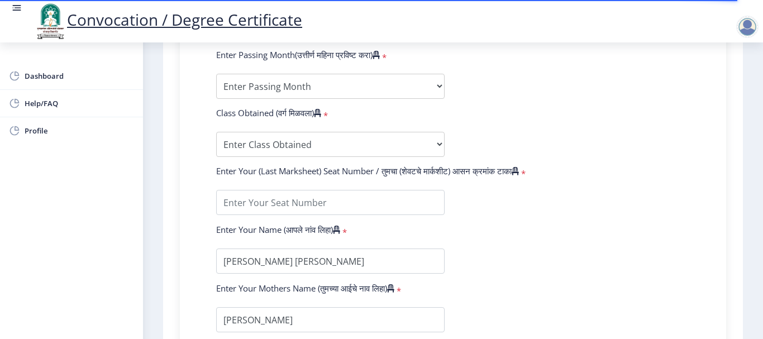
scroll to position [615, 0]
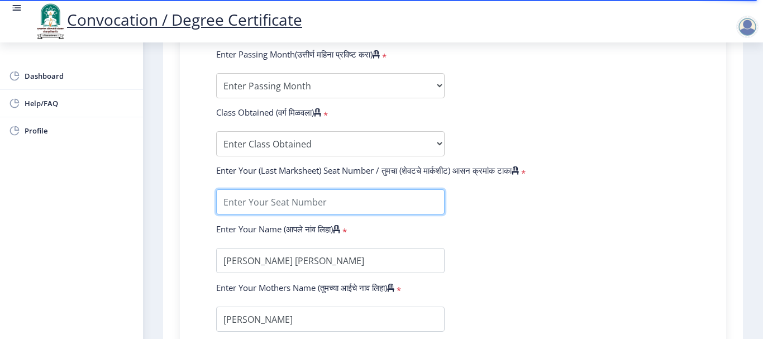
click at [285, 205] on input "textarea" at bounding box center [330, 201] width 229 height 25
click at [226, 202] on input "textarea" at bounding box center [330, 201] width 229 height 25
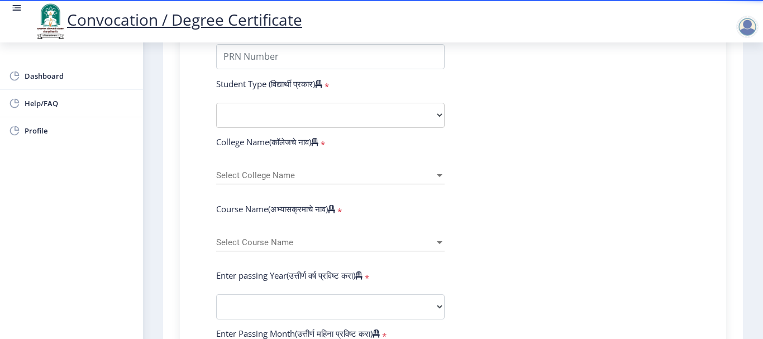
scroll to position [279, 0]
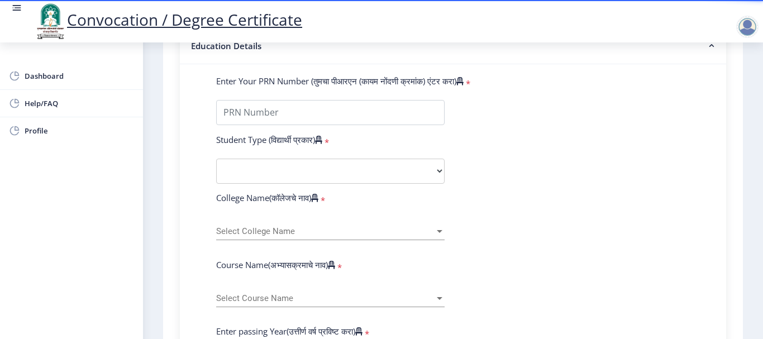
type input "001158"
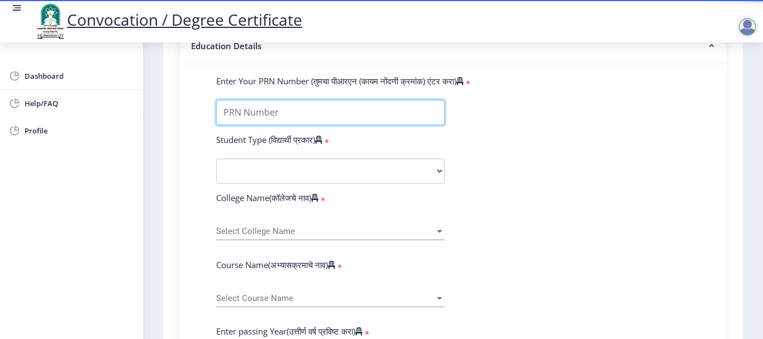
click at [273, 116] on input "Enter Your PRN Number (तुमचा पीआरएन (कायम नोंदणी क्रमांक) एंटर करा)" at bounding box center [330, 112] width 229 height 25
type input "2011032500239244"
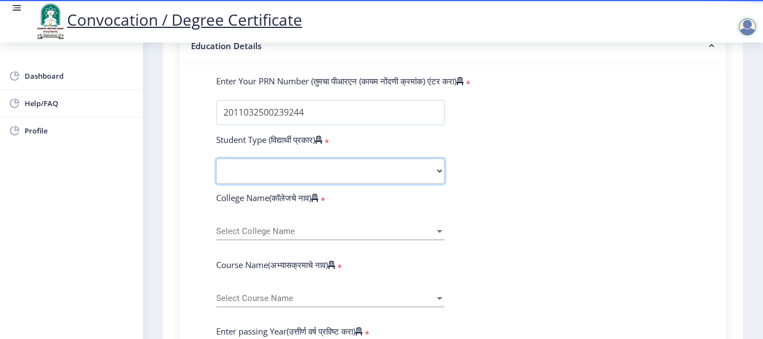
click at [340, 173] on select "Select Student Type Regular External" at bounding box center [330, 171] width 229 height 25
select select "Regular"
click at [216, 159] on select "Select Student Type Regular External" at bounding box center [330, 171] width 229 height 25
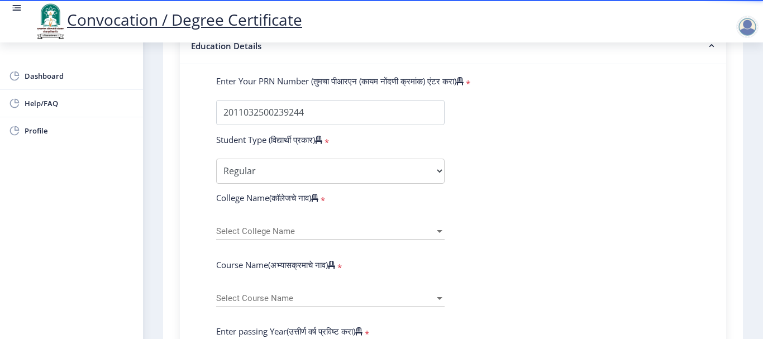
click at [333, 232] on span "Select College Name" at bounding box center [325, 232] width 219 height 10
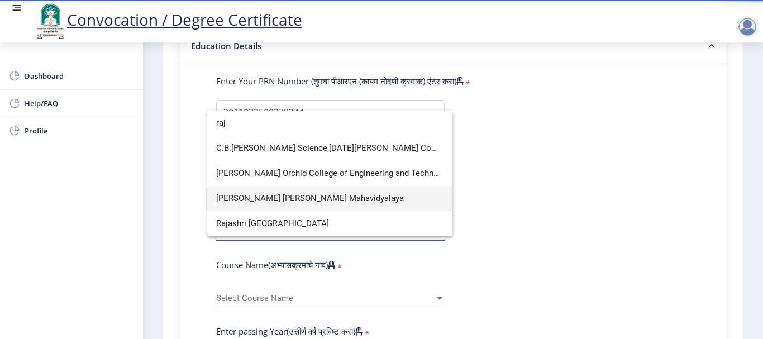
scroll to position [0, 0]
type input "raj"
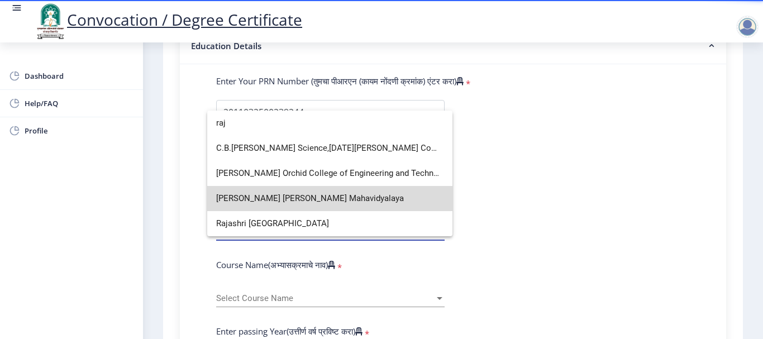
click at [304, 197] on span "Rajaram Bhosale Shikshanshastra Mahavidyalaya" at bounding box center [329, 198] width 227 height 25
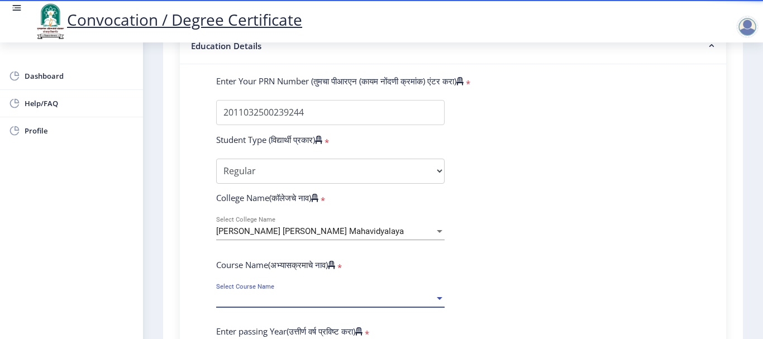
click at [318, 299] on span "Select Course Name" at bounding box center [325, 299] width 219 height 10
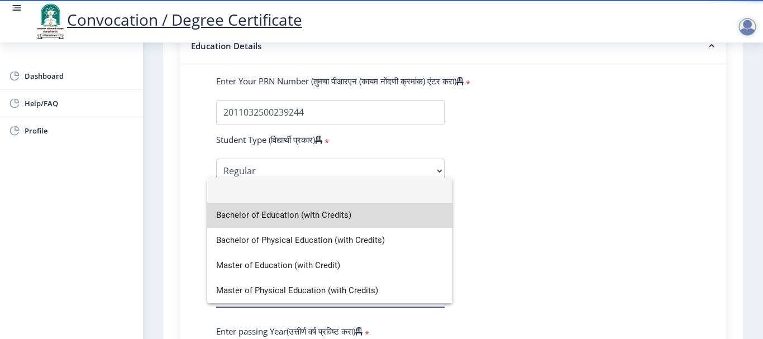
click at [252, 220] on span "Bachelor of Education (with Credits)" at bounding box center [329, 215] width 227 height 25
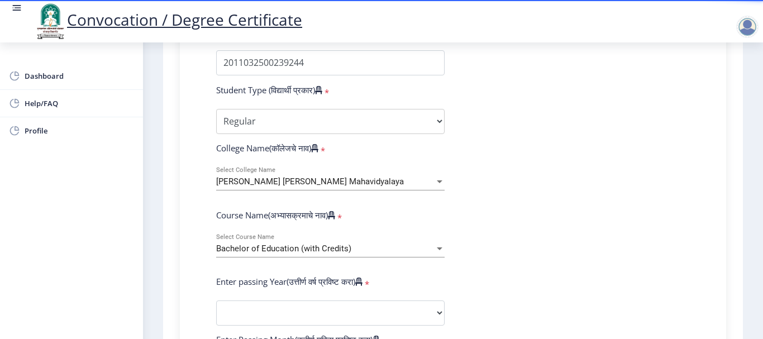
scroll to position [447, 0]
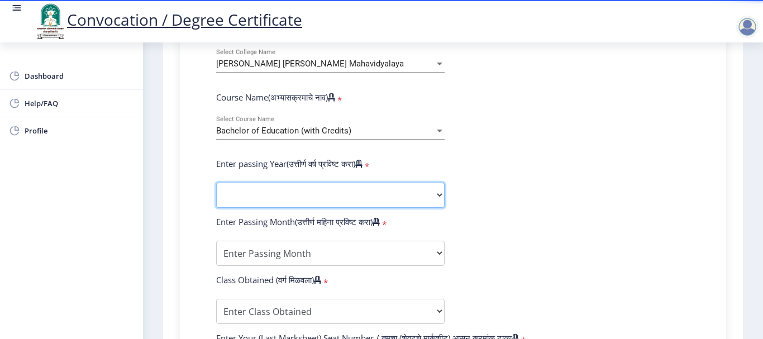
click at [311, 202] on select "2025 2024 2023 2022 2021 2020 2019 2018 2017 2016 2015 2014 2013 2012 2011 2010…" at bounding box center [330, 195] width 229 height 25
select select "2013"
click at [216, 183] on select "2025 2024 2023 2022 2021 2020 2019 2018 2017 2016 2015 2014 2013 2012 2011 2010…" at bounding box center [330, 195] width 229 height 25
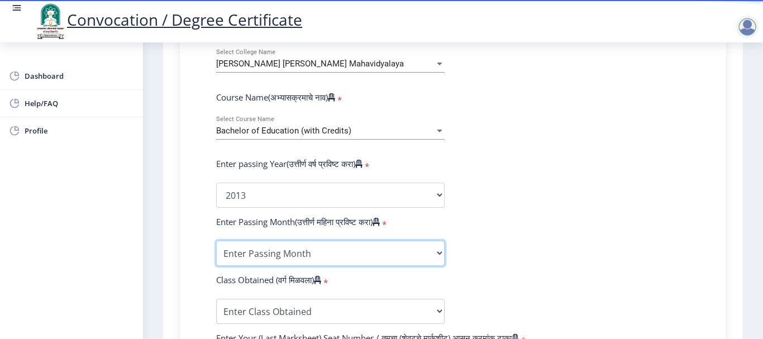
click at [342, 259] on select "Enter Passing Month March April May October November December" at bounding box center [330, 253] width 229 height 25
select select "October"
click at [216, 241] on select "Enter Passing Month March April May October November December" at bounding box center [330, 253] width 229 height 25
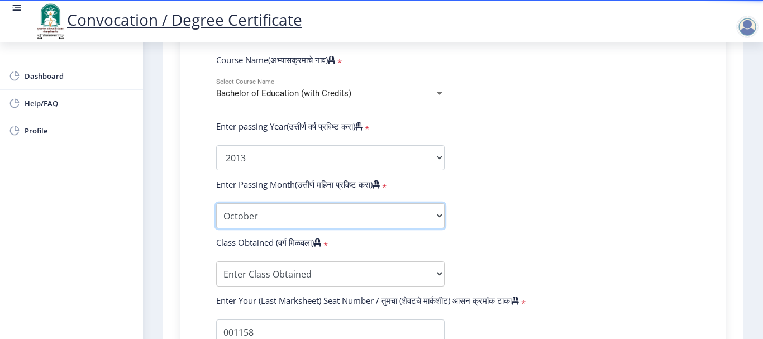
scroll to position [503, 0]
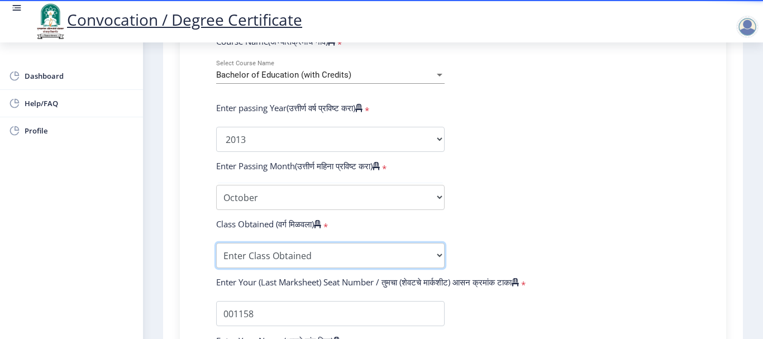
click at [325, 264] on select "Enter Class Obtained FIRST CLASS WITH DISTINCTION FIRST CLASS HIGHER SECOND CLA…" at bounding box center [330, 255] width 229 height 25
select select "FIRST CLASS"
click at [216, 243] on select "Enter Class Obtained FIRST CLASS WITH DISTINCTION FIRST CLASS HIGHER SECOND CLA…" at bounding box center [330, 255] width 229 height 25
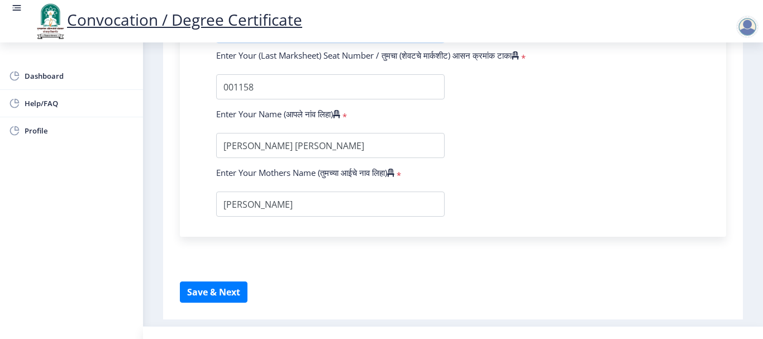
scroll to position [751, 0]
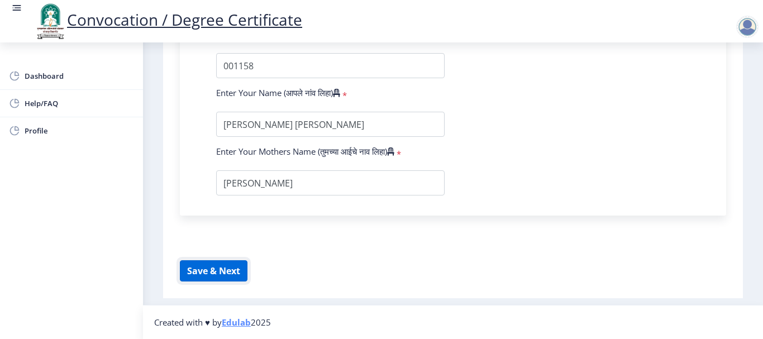
click at [235, 270] on button "Save & Next" at bounding box center [214, 270] width 68 height 21
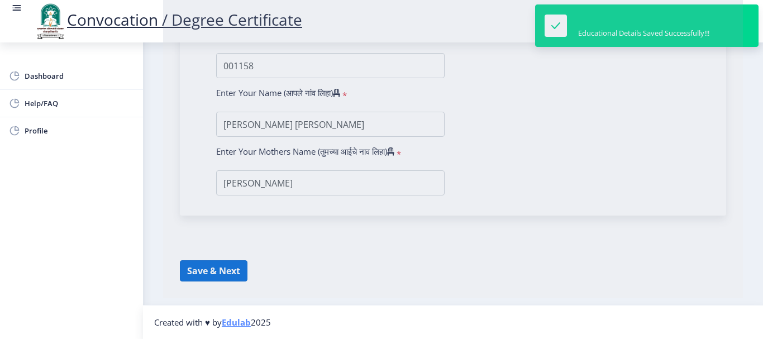
select select
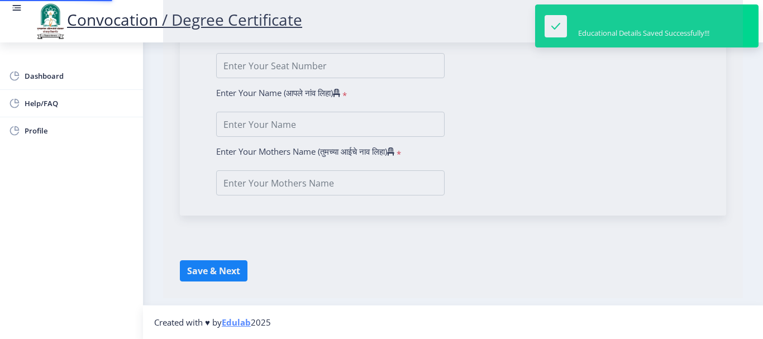
type input "[PERSON_NAME] [PERSON_NAME]"
type input "SURAIYA"
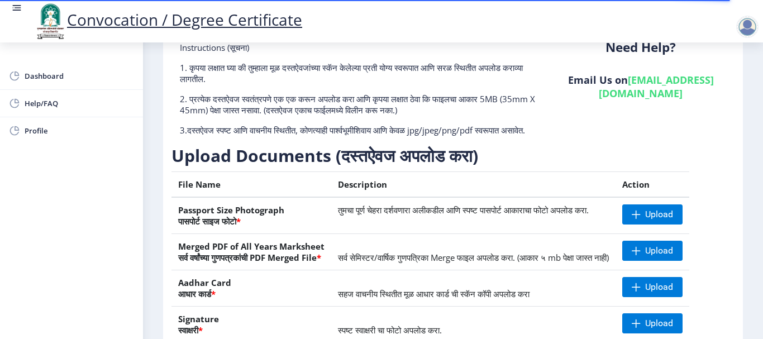
scroll to position [56, 0]
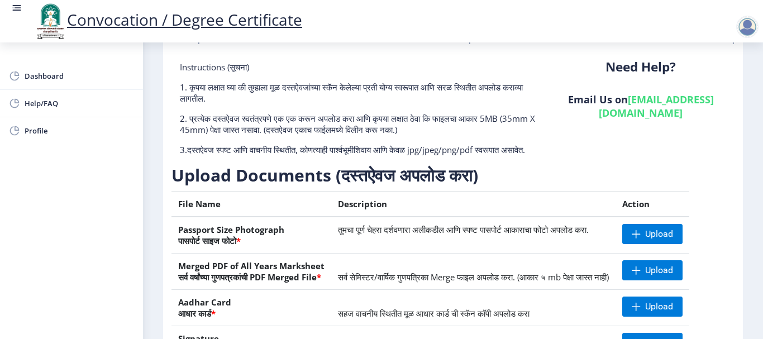
click at [589, 199] on div "Upload Documents (दस्तऐवज अपलोड करा) File Name Description Action Passport Size…" at bounding box center [444, 285] width 545 height 243
click at [673, 240] on span "Upload" at bounding box center [660, 234] width 28 height 11
click at [699, 164] on div "Need Help? Email Us on su.sfc@studentscenter.in" at bounding box center [641, 112] width 188 height 103
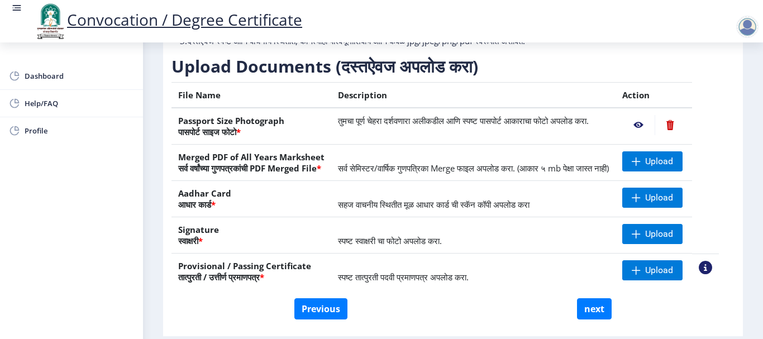
scroll to position [168, 0]
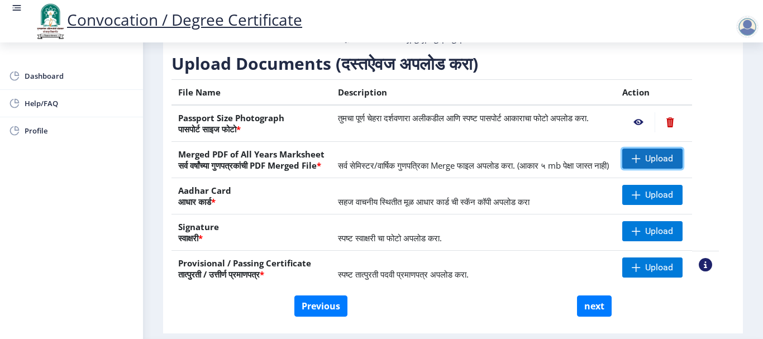
click at [662, 164] on span "Upload" at bounding box center [660, 158] width 28 height 11
click at [669, 164] on span "Upload" at bounding box center [660, 158] width 28 height 11
click at [644, 169] on span "Upload" at bounding box center [653, 159] width 60 height 20
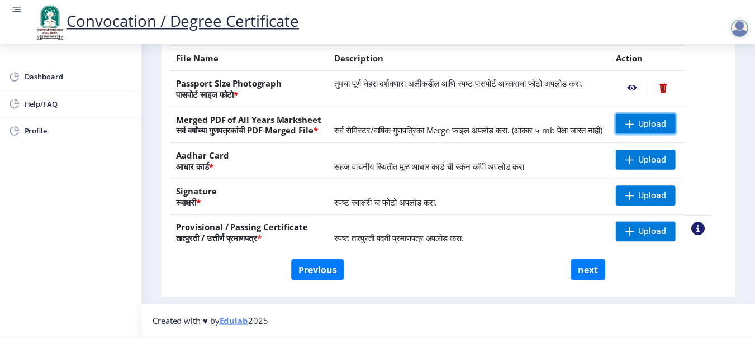
scroll to position [225, 0]
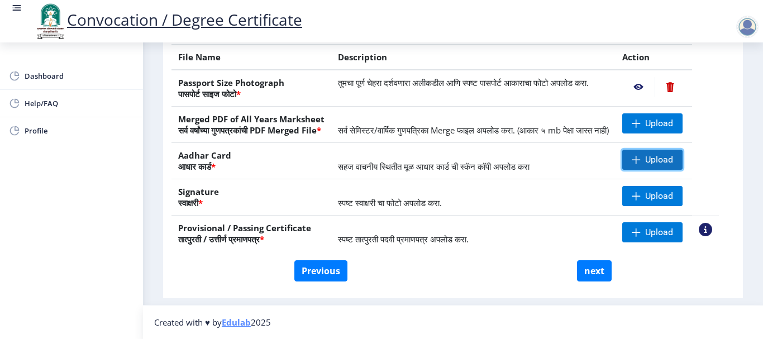
click at [663, 167] on span "Upload" at bounding box center [653, 160] width 60 height 20
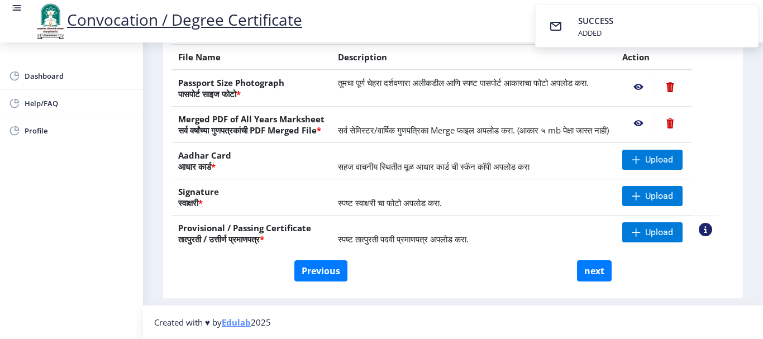
click at [652, 116] on nb-action at bounding box center [639, 123] width 32 height 20
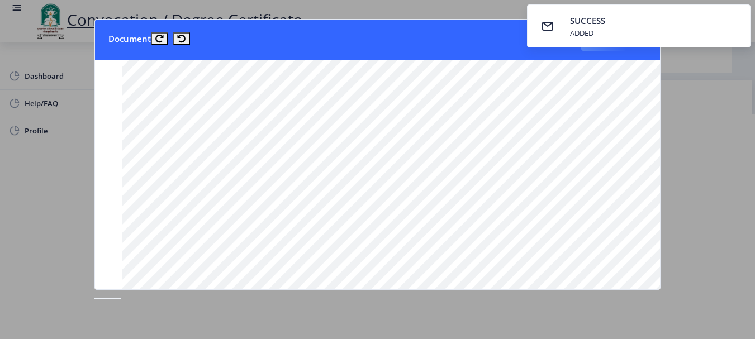
scroll to position [950, 0]
click at [703, 100] on div at bounding box center [377, 169] width 755 height 339
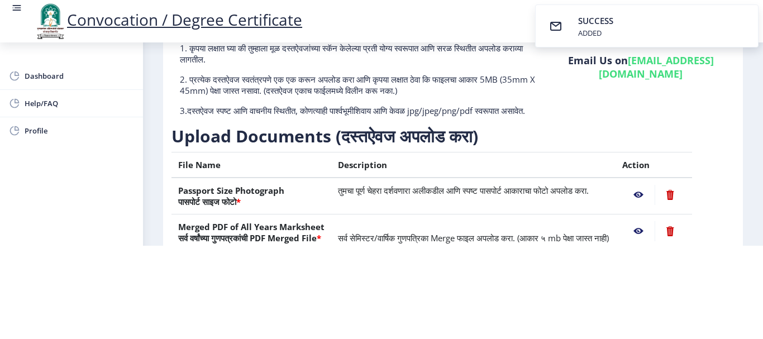
scroll to position [113, 0]
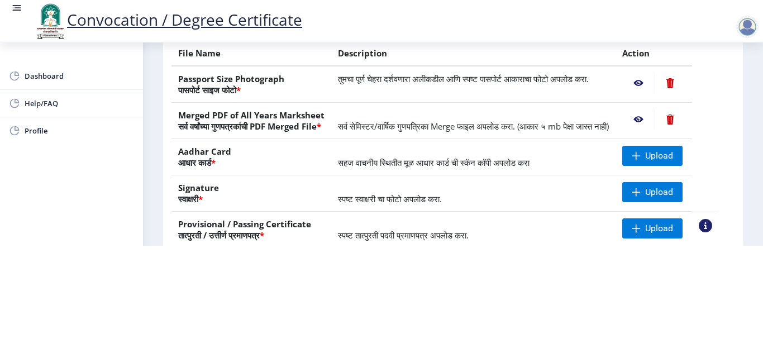
click at [554, 246] on html "Convocation / Degree Certificate Dashboard Help/FAQ Profile First step 2 Second…" at bounding box center [381, 76] width 763 height 339
click at [663, 160] on span "Upload" at bounding box center [660, 155] width 28 height 11
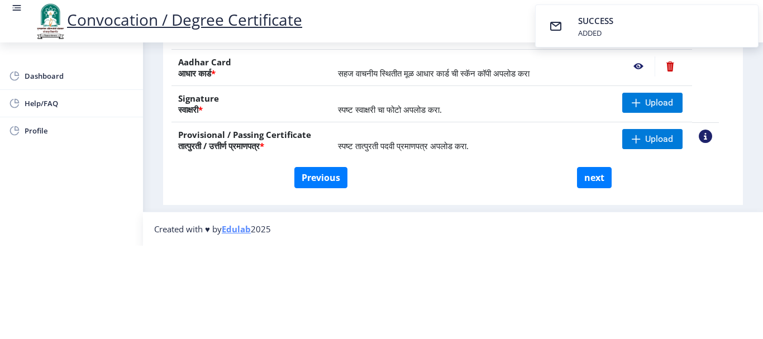
scroll to position [225, 0]
click at [582, 246] on html "Convocation / Degree Certificate Dashboard Help/FAQ Profile First step 2 Second…" at bounding box center [381, 76] width 763 height 339
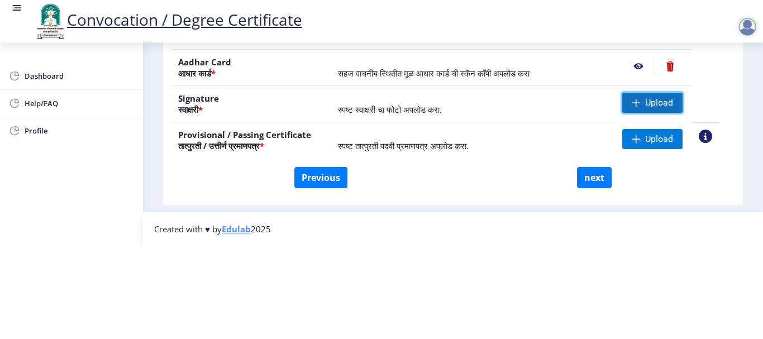
click at [663, 97] on span "Upload" at bounding box center [660, 102] width 28 height 11
click at [416, 246] on html "Convocation / Degree Certificate Dashboard Help/FAQ Profile First step 2 Second…" at bounding box center [381, 76] width 763 height 339
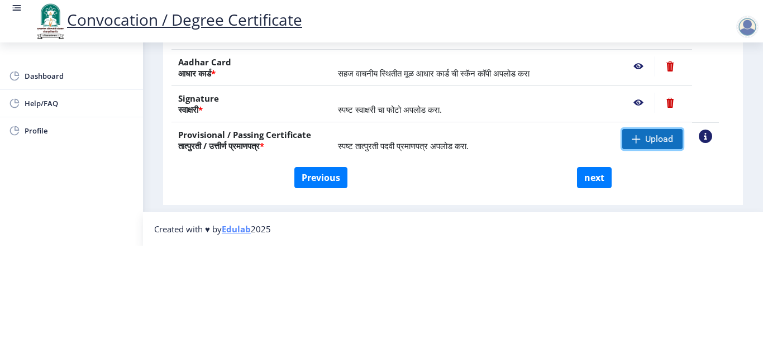
click at [673, 134] on span "Upload" at bounding box center [660, 139] width 28 height 11
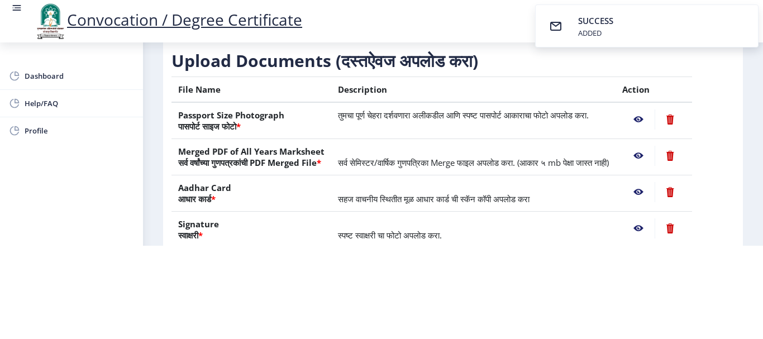
scroll to position [58, 0]
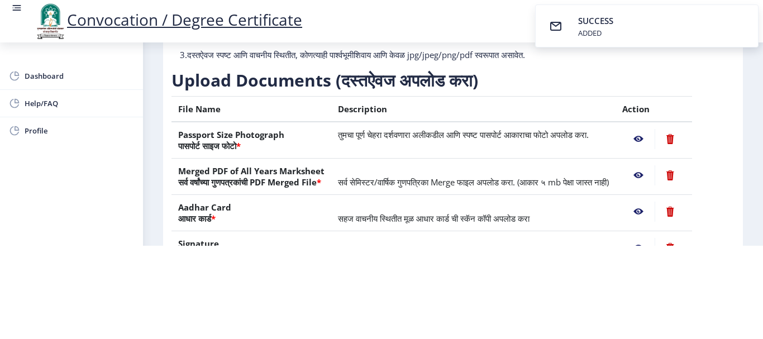
click at [653, 129] on nb-action at bounding box center [639, 139] width 32 height 20
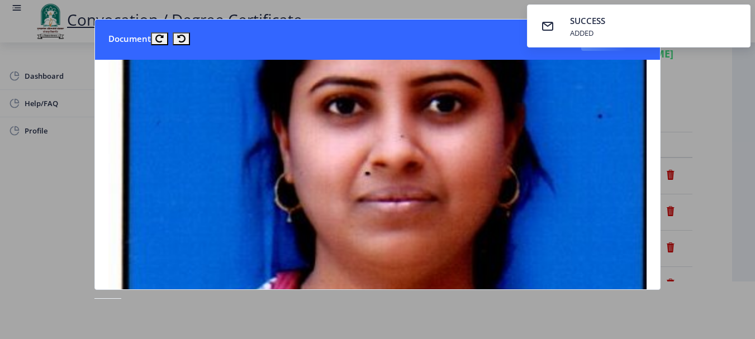
scroll to position [0, 0]
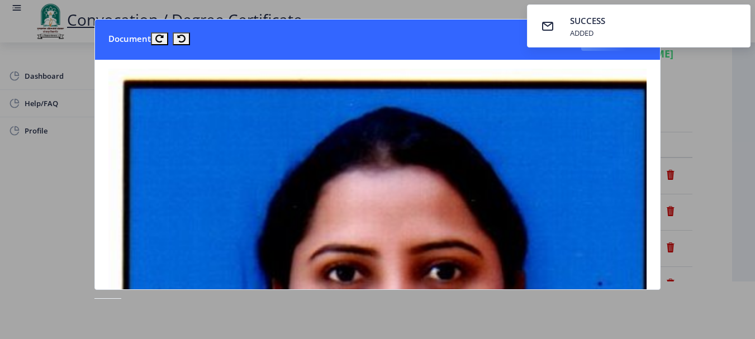
click at [752, 92] on div at bounding box center [377, 169] width 755 height 339
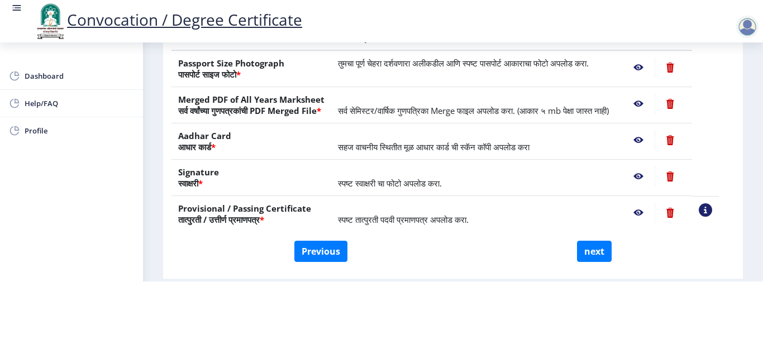
scroll to position [169, 0]
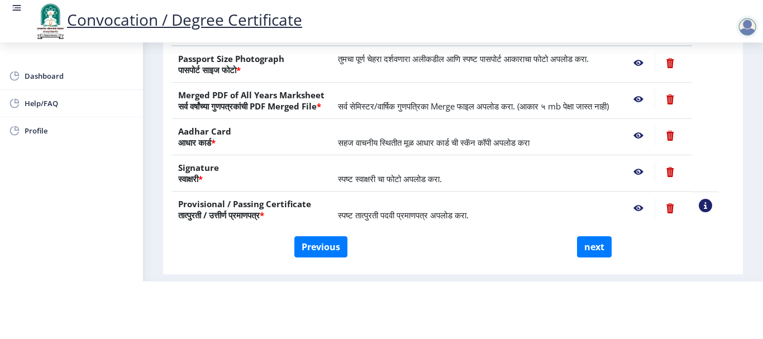
click at [654, 110] on nb-action at bounding box center [639, 99] width 32 height 20
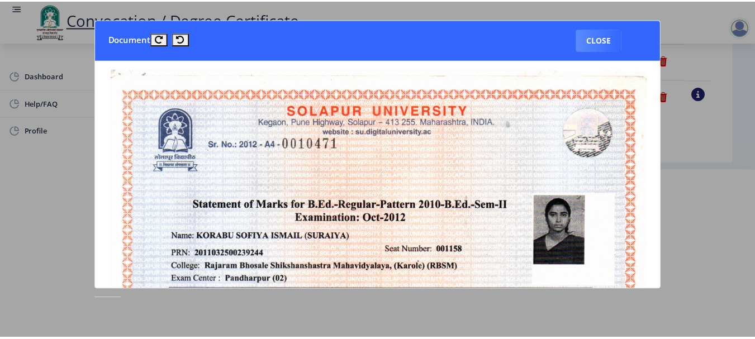
scroll to position [0, 0]
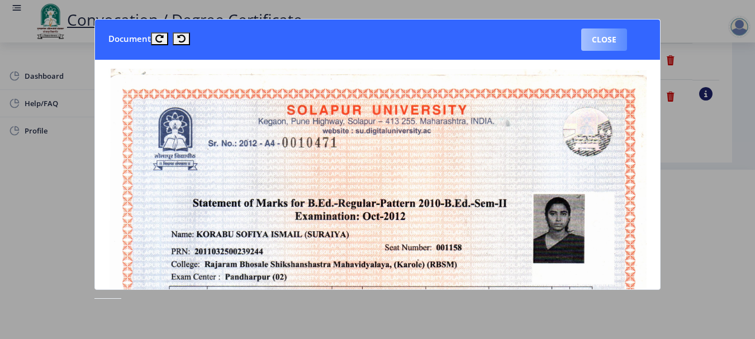
click at [594, 40] on button "Close" at bounding box center [604, 40] width 46 height 22
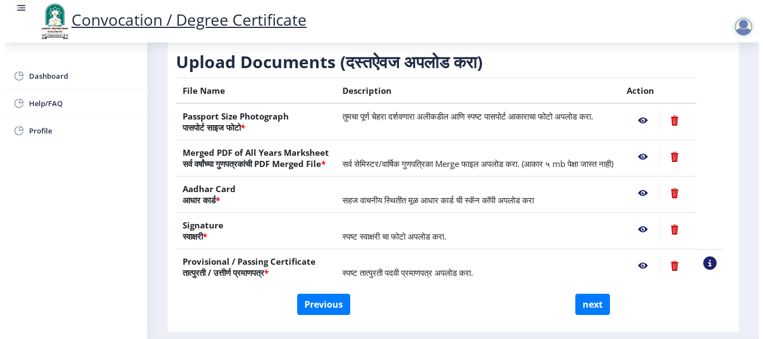
scroll to position [116, 0]
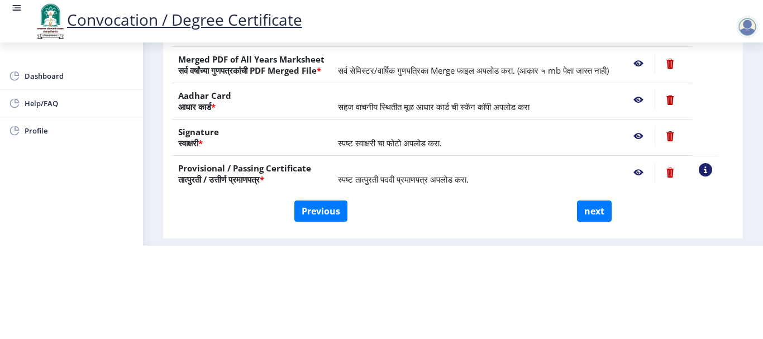
click at [651, 98] on nb-action at bounding box center [639, 100] width 32 height 20
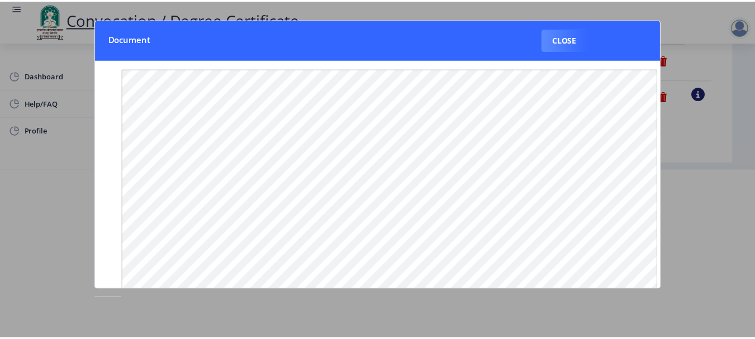
scroll to position [0, 0]
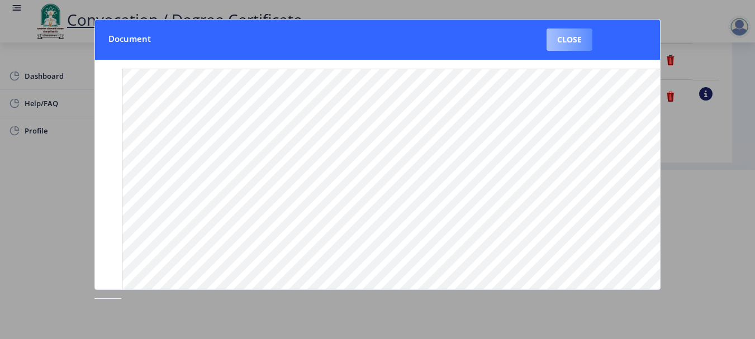
click at [577, 42] on button "Close" at bounding box center [570, 40] width 46 height 22
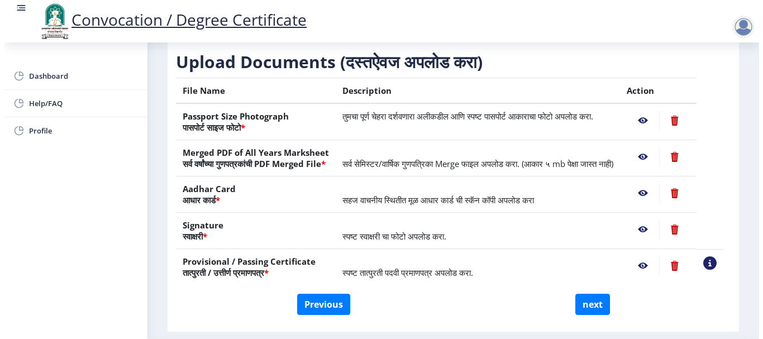
scroll to position [116, 0]
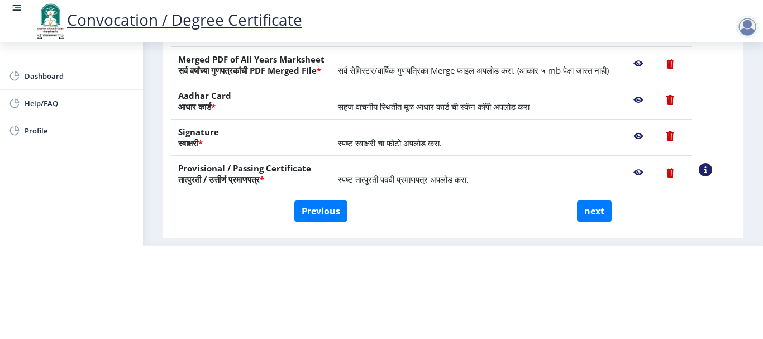
click at [654, 135] on nb-action at bounding box center [639, 136] width 32 height 20
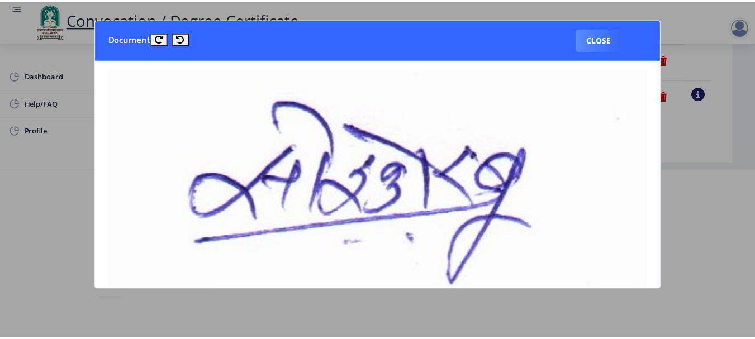
scroll to position [0, 0]
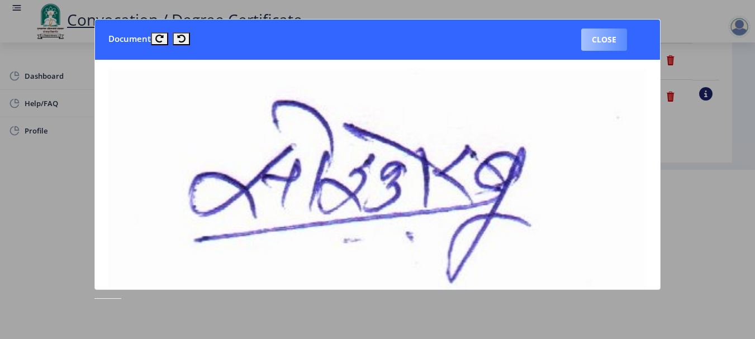
click at [601, 44] on button "Close" at bounding box center [604, 40] width 46 height 22
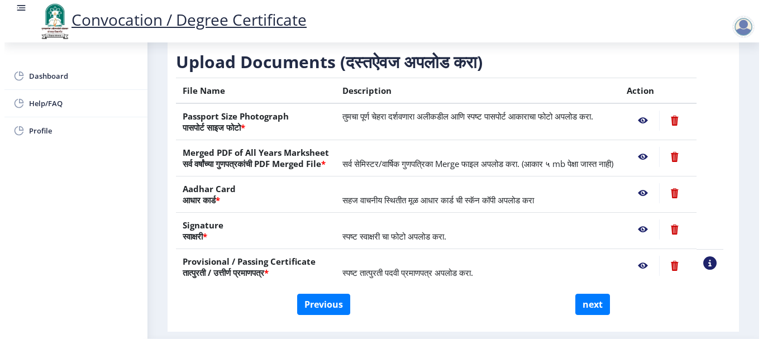
scroll to position [116, 0]
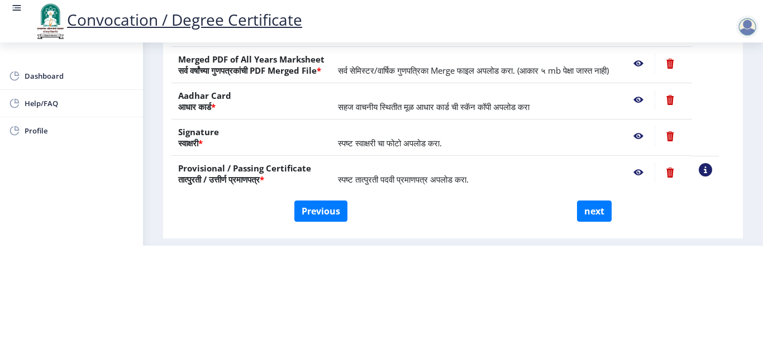
click at [651, 174] on nb-action at bounding box center [639, 173] width 32 height 20
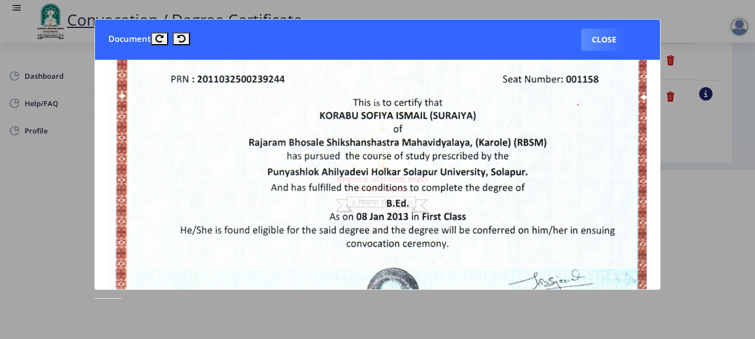
scroll to position [0, 0]
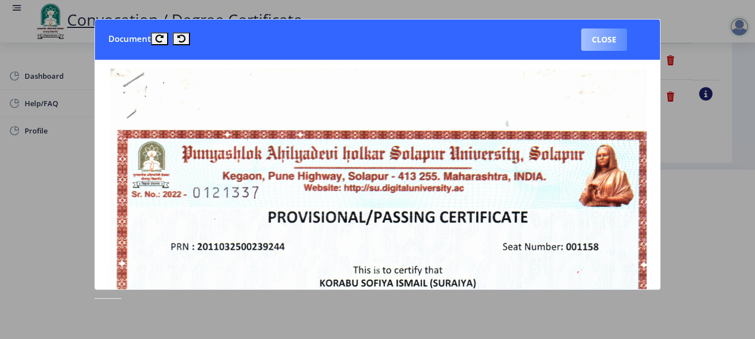
click at [600, 38] on button "Close" at bounding box center [604, 40] width 46 height 22
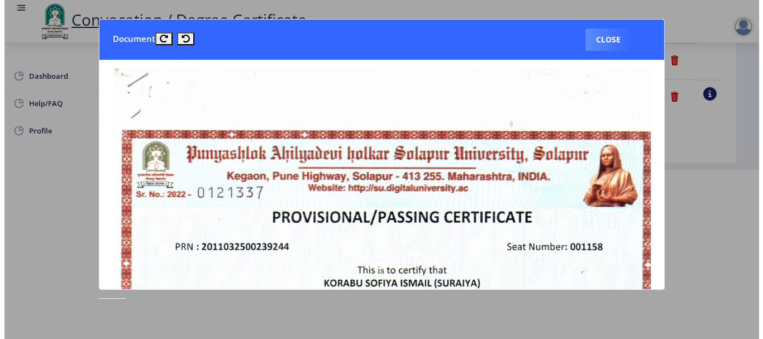
scroll to position [116, 0]
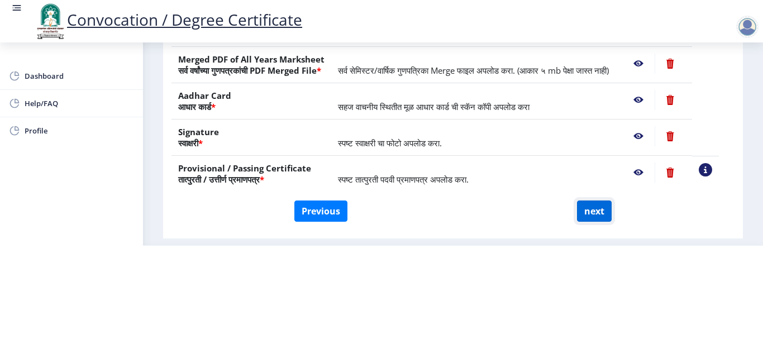
click at [592, 212] on button "next" at bounding box center [594, 211] width 35 height 21
select select
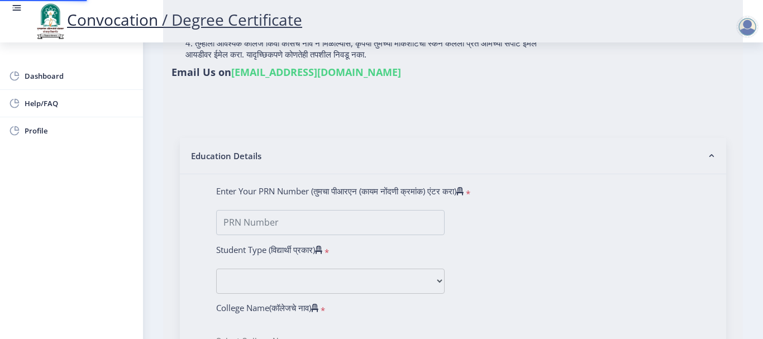
scroll to position [0, 0]
type input "[PERSON_NAME] [PERSON_NAME]"
type input "SURAIYA"
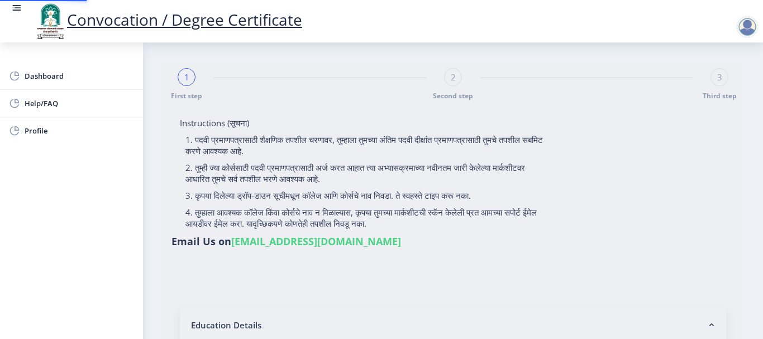
select select
type input "[PERSON_NAME] [PERSON_NAME]"
type input "SURAIYA"
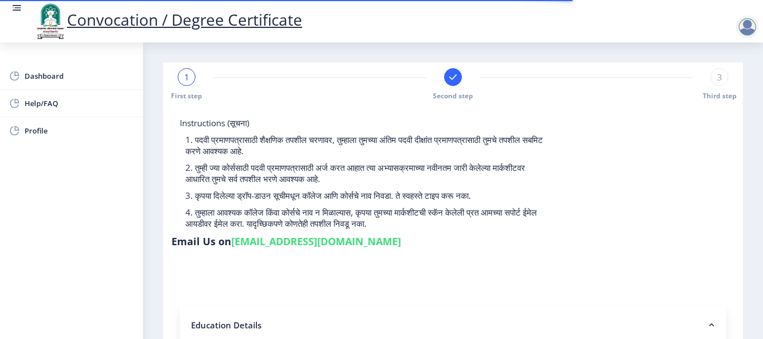
type input "2011032500239244"
select select "Regular"
select select "2013"
select select "October"
select select "FIRST CLASS"
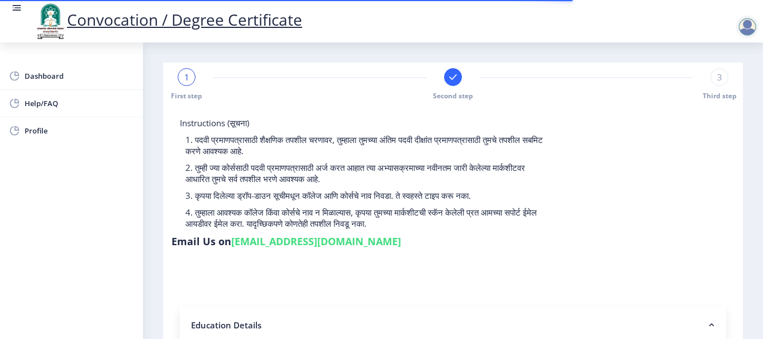
type input "001158"
select select
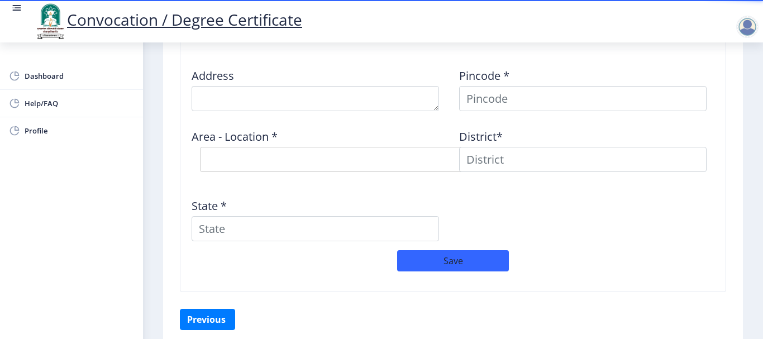
scroll to position [838, 0]
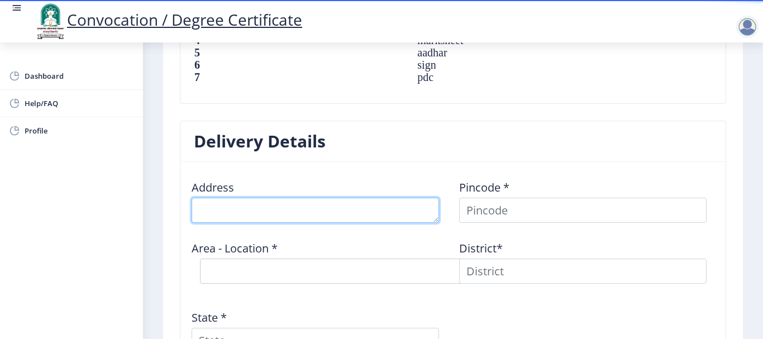
click at [235, 212] on textarea at bounding box center [316, 210] width 248 height 25
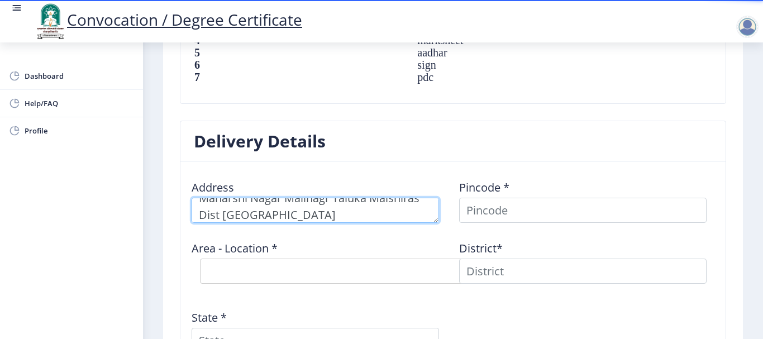
type textarea "Maharshi Nagar Malinagr Taluka Malshiras Dist Solapur"
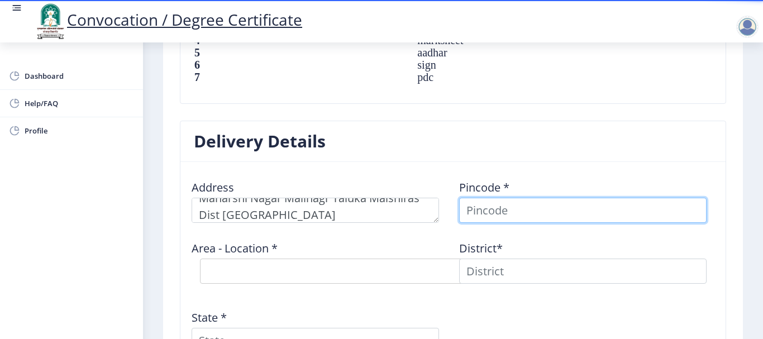
click at [481, 213] on input at bounding box center [583, 210] width 248 height 25
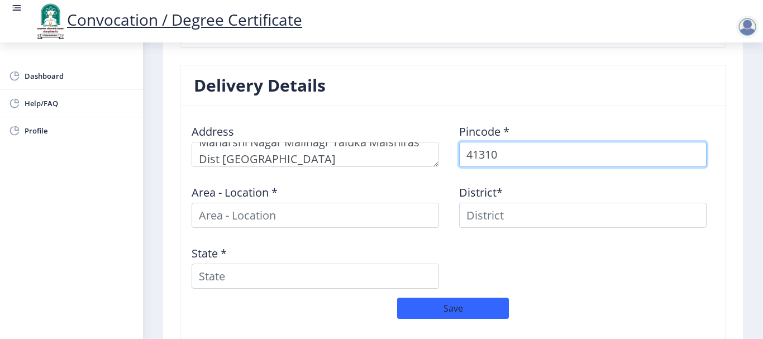
type input "413108"
select select
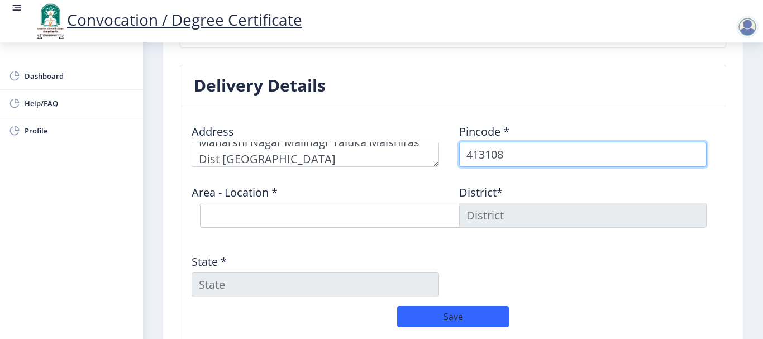
type input "413108"
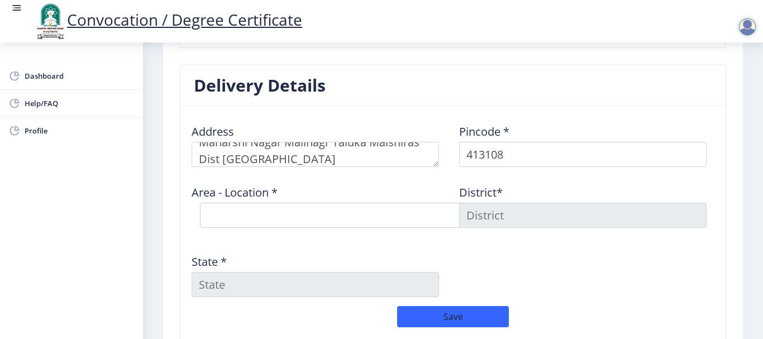
click at [328, 238] on div "Address Pincode * 413108 Area - Location * Select Area Location Malinagar S.O T…" at bounding box center [453, 210] width 535 height 191
click at [416, 217] on select "Select Area Location Malinagar S.O Tambave B.O" at bounding box center [367, 215] width 335 height 25
select select "1: Object"
click at [200, 203] on select "Select Area Location Malinagar S.O Tambave B.O" at bounding box center [367, 215] width 335 height 25
type input "SOLAPUR"
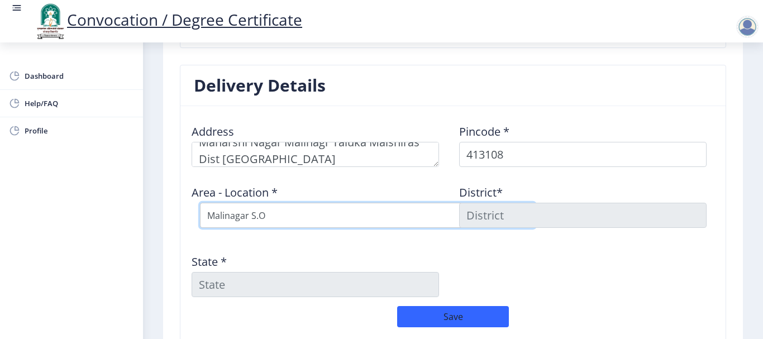
type input "Maharashtra"
click at [279, 221] on select "Select Area Location Malinagar S.O Tambave B.O" at bounding box center [367, 215] width 335 height 25
click at [200, 203] on select "Select Area Location Malinagar S.O Tambave B.O" at bounding box center [367, 215] width 335 height 25
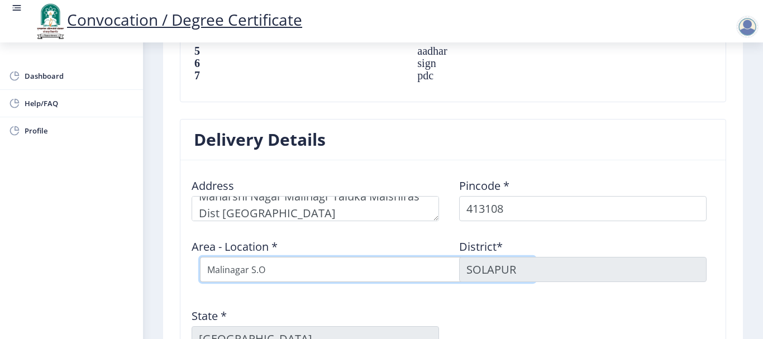
scroll to position [838, 0]
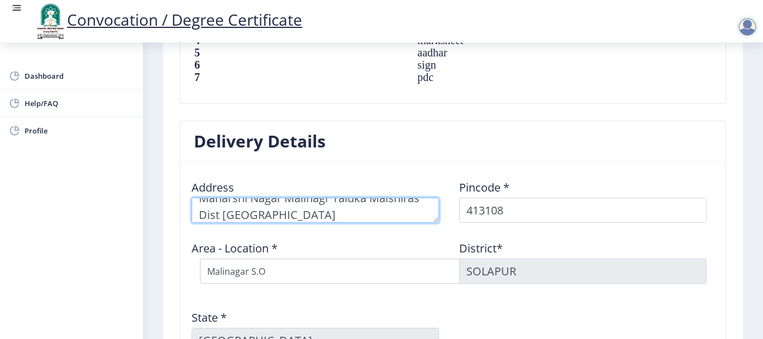
click at [311, 212] on textarea at bounding box center [316, 210] width 248 height 25
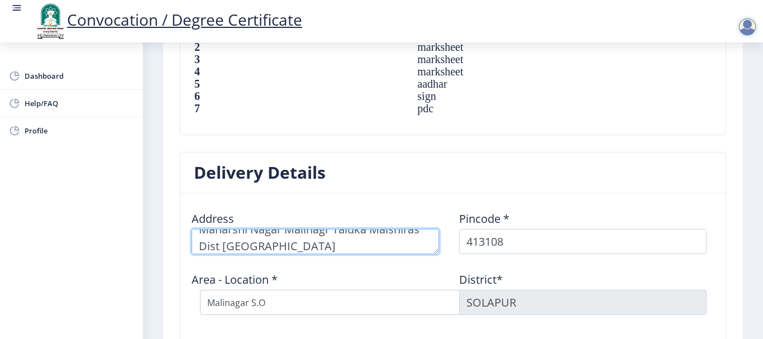
scroll to position [782, 0]
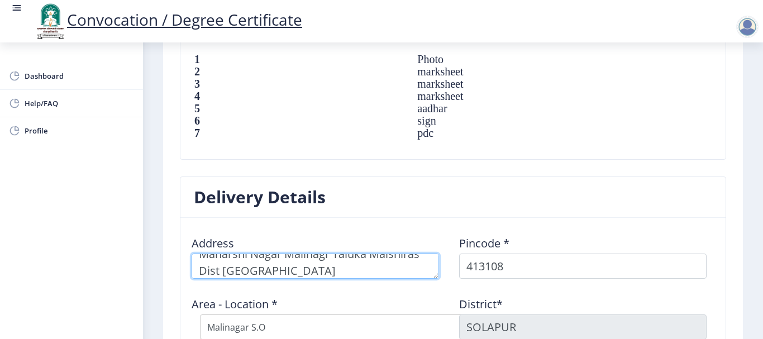
click at [325, 258] on textarea at bounding box center [316, 266] width 248 height 25
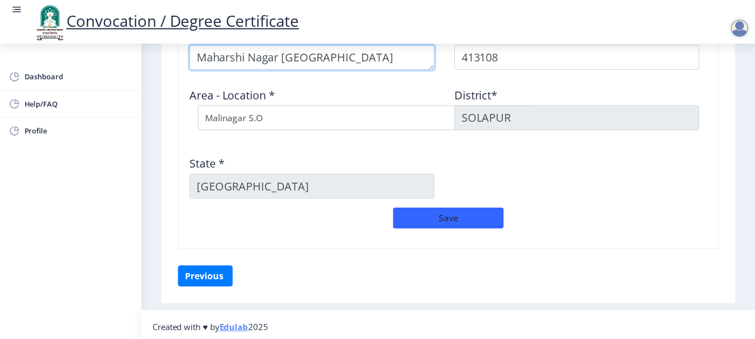
scroll to position [999, 0]
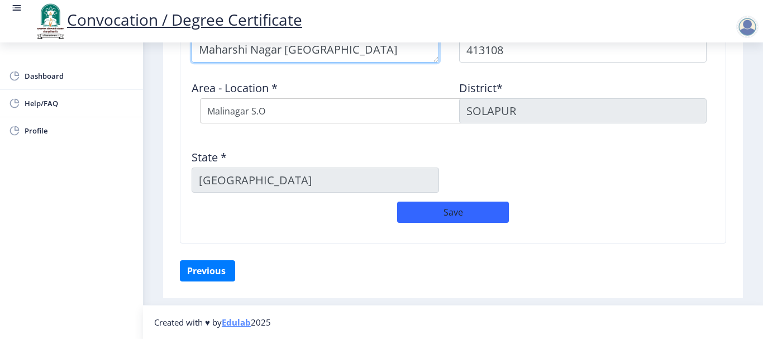
type textarea "Maharshi Nagar Malinagar Taluka Malshiras Dist Solapur"
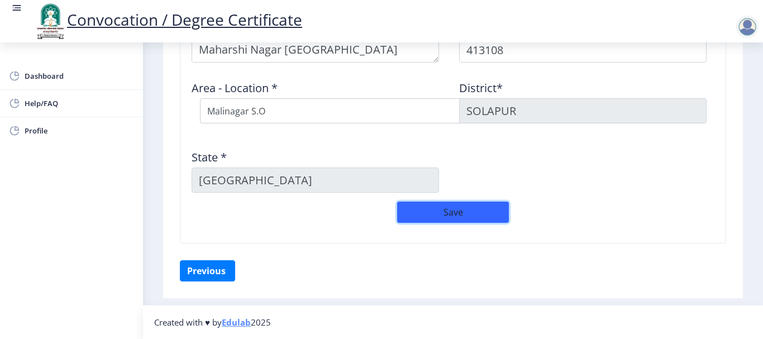
click at [445, 216] on button "Save" at bounding box center [453, 212] width 112 height 21
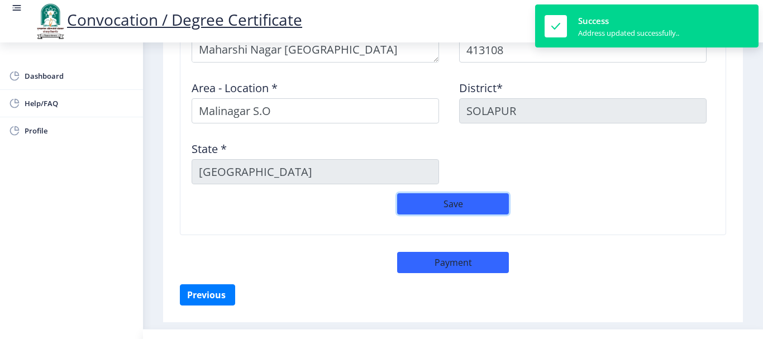
click at [460, 214] on button "Save" at bounding box center [453, 203] width 112 height 21
click at [459, 205] on button "Save" at bounding box center [453, 203] width 112 height 21
click at [470, 264] on button "Payment" at bounding box center [453, 262] width 112 height 21
select select "sealed"
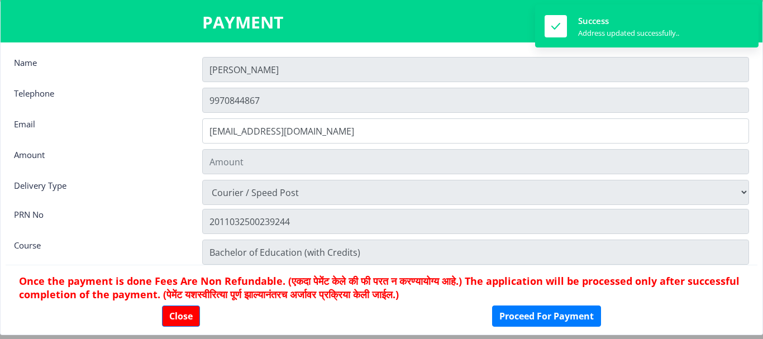
type input "2885"
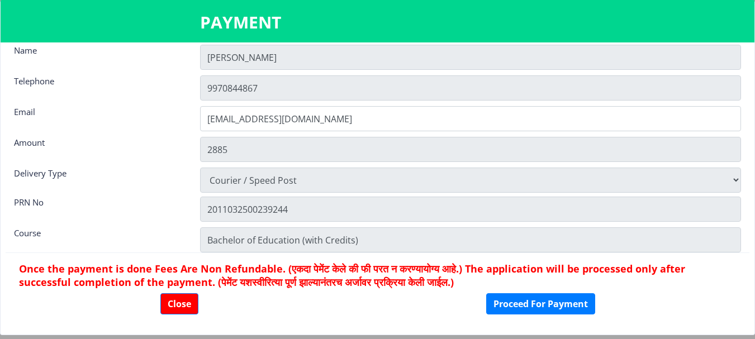
scroll to position [16, 0]
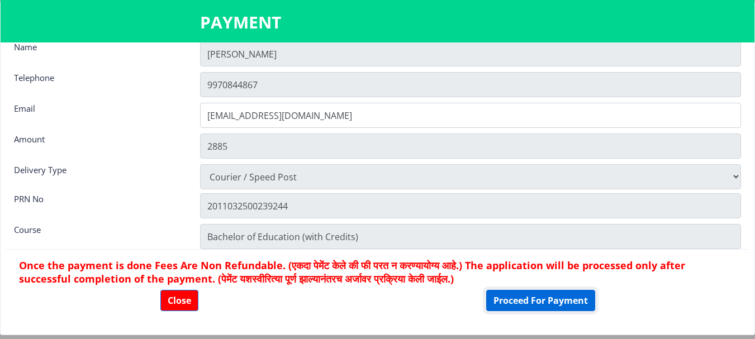
click at [528, 302] on button "Proceed For Payment" at bounding box center [540, 300] width 109 height 21
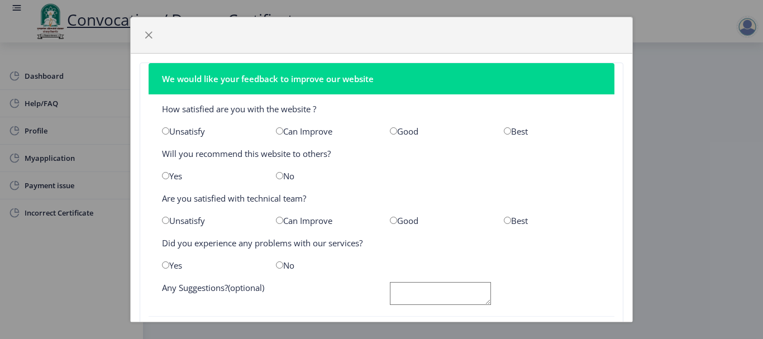
click at [391, 132] on input "radio" at bounding box center [393, 130] width 7 height 7
radio input "true"
click at [168, 174] on input "radio" at bounding box center [165, 175] width 7 height 7
radio input "true"
click at [392, 221] on input "radio" at bounding box center [393, 220] width 7 height 7
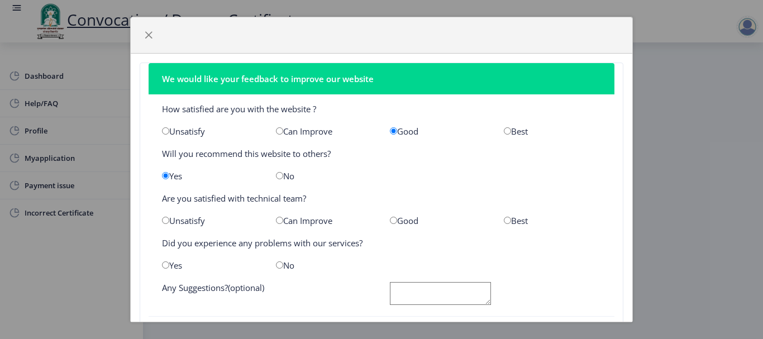
radio input "true"
click at [276, 267] on input "radio" at bounding box center [279, 265] width 7 height 7
radio input "true"
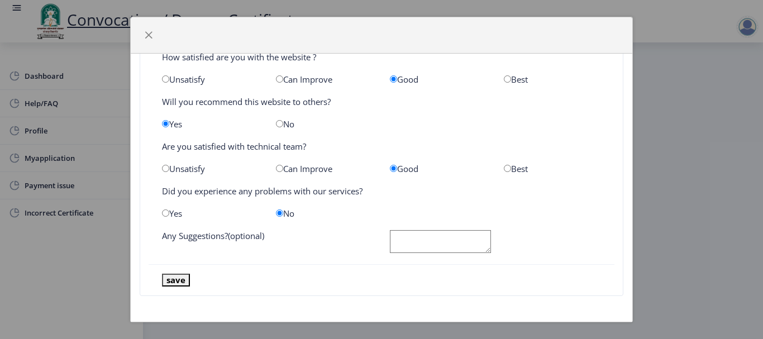
click at [412, 244] on textarea at bounding box center [440, 241] width 101 height 23
type textarea "no"
click at [168, 278] on button "save" at bounding box center [176, 280] width 28 height 13
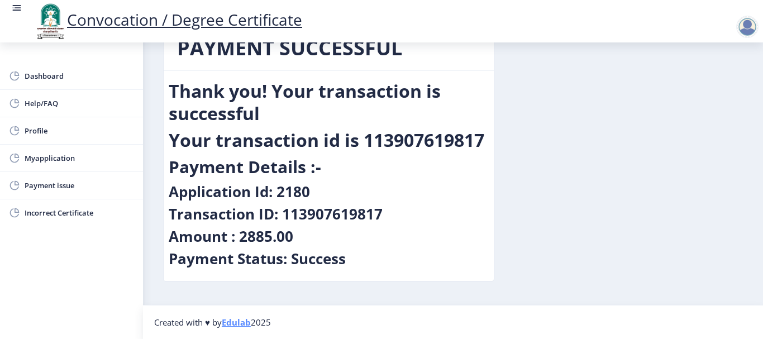
scroll to position [37, 0]
click at [42, 131] on span "Profile" at bounding box center [80, 130] width 110 height 13
select select
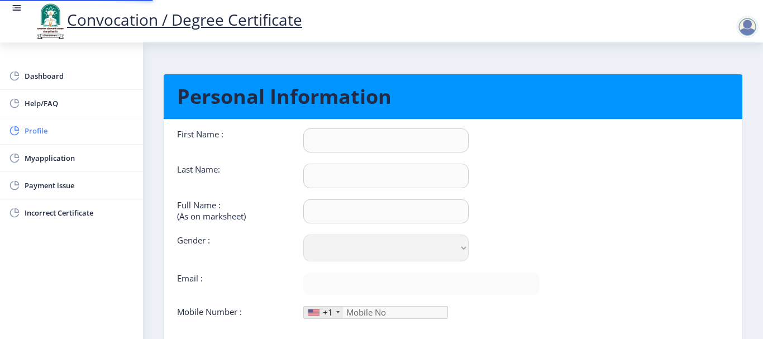
type input "[PERSON_NAME]"
type input "[PERSON_NAME] [PERSON_NAME]"
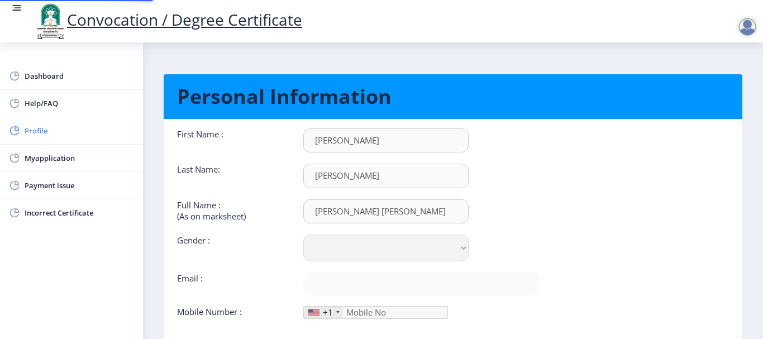
select select "[DEMOGRAPHIC_DATA]"
type input "[EMAIL_ADDRESS][DOMAIN_NAME]"
type input "9970844867"
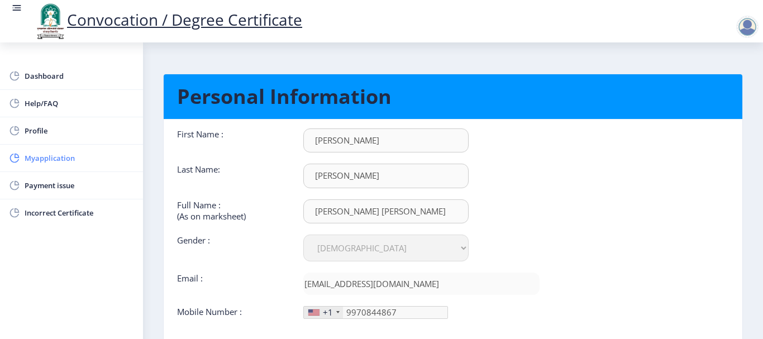
click at [40, 162] on span "Myapplication" at bounding box center [80, 157] width 110 height 13
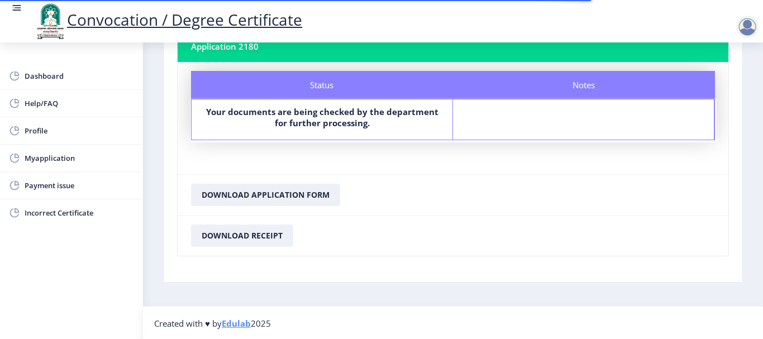
scroll to position [83, 0]
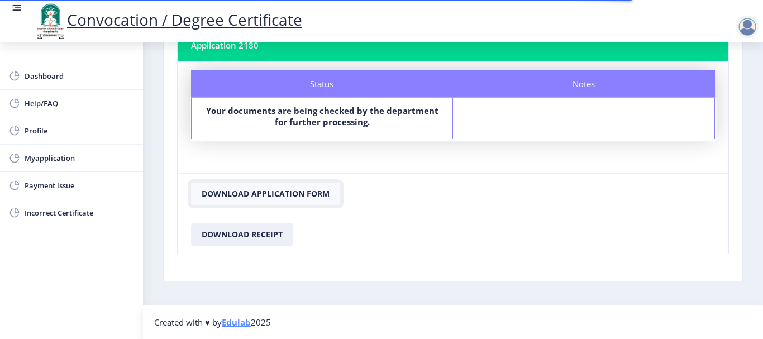
click at [244, 199] on button "Download Application Form" at bounding box center [265, 194] width 149 height 22
click at [255, 236] on button "Download Receipt" at bounding box center [242, 235] width 102 height 22
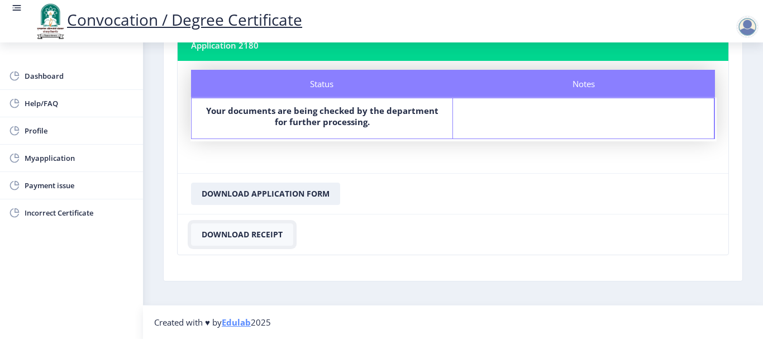
click at [255, 236] on button "Download Receipt" at bounding box center [242, 235] width 102 height 22
